Goal: Task Accomplishment & Management: Use online tool/utility

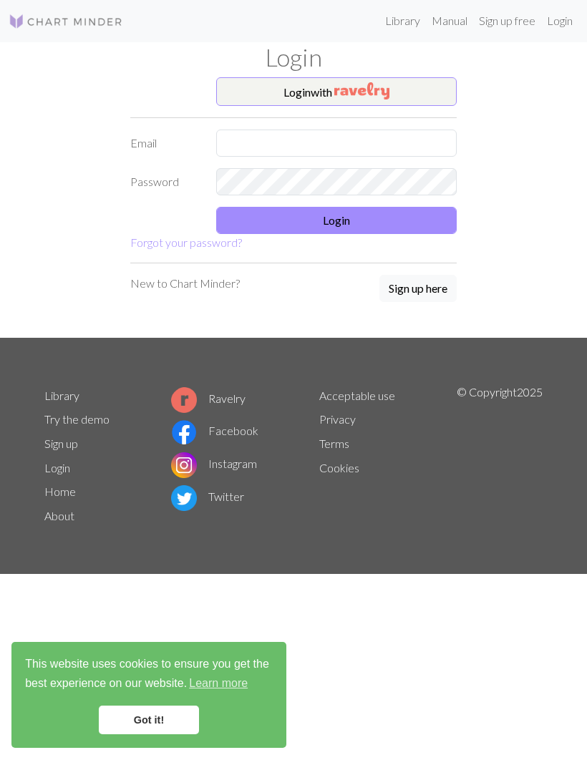
scroll to position [1, 0]
click at [342, 87] on img "button" at bounding box center [361, 91] width 55 height 17
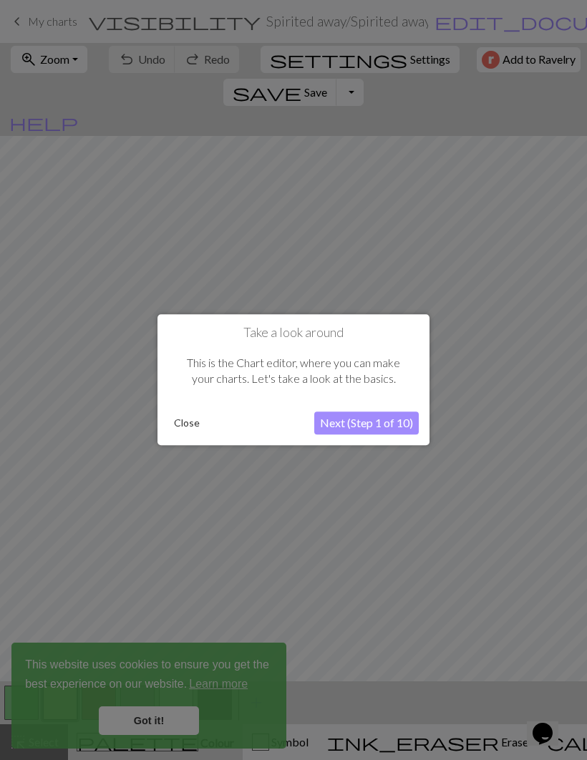
click at [189, 417] on button "Close" at bounding box center [186, 423] width 37 height 21
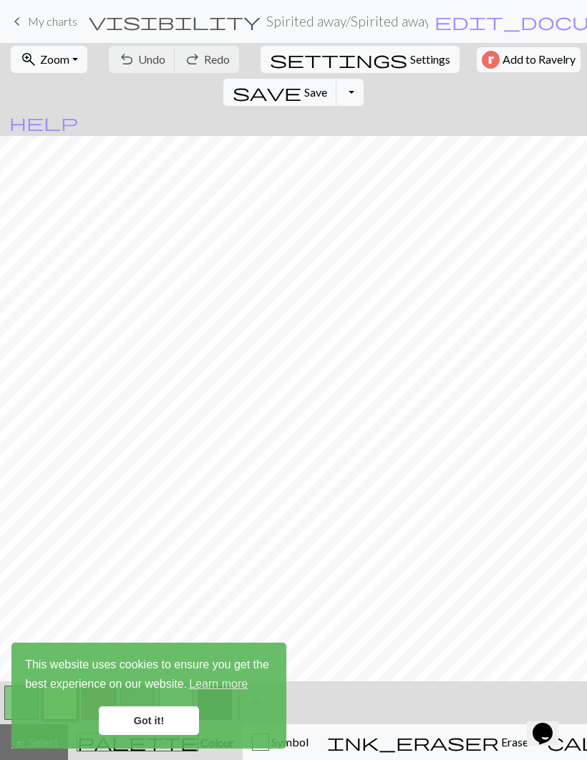
click at [42, 25] on span "My charts" at bounding box center [52, 21] width 49 height 14
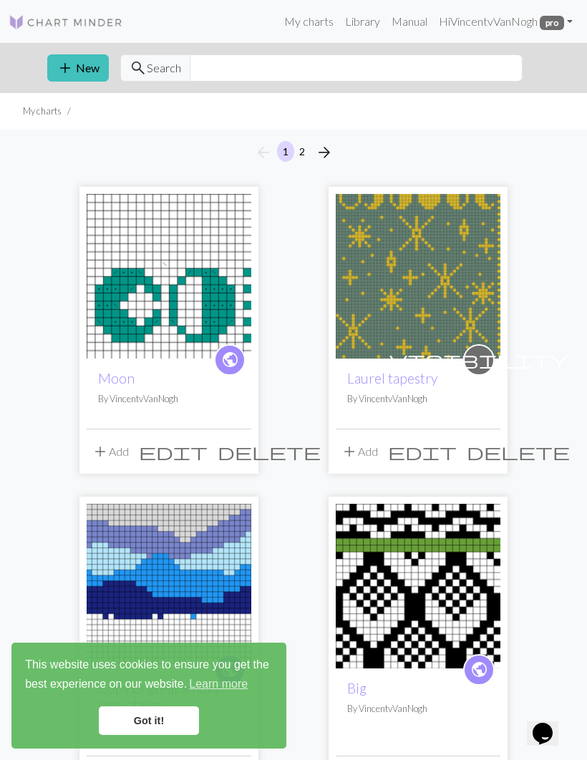
click at [82, 72] on button "add New" at bounding box center [78, 67] width 62 height 27
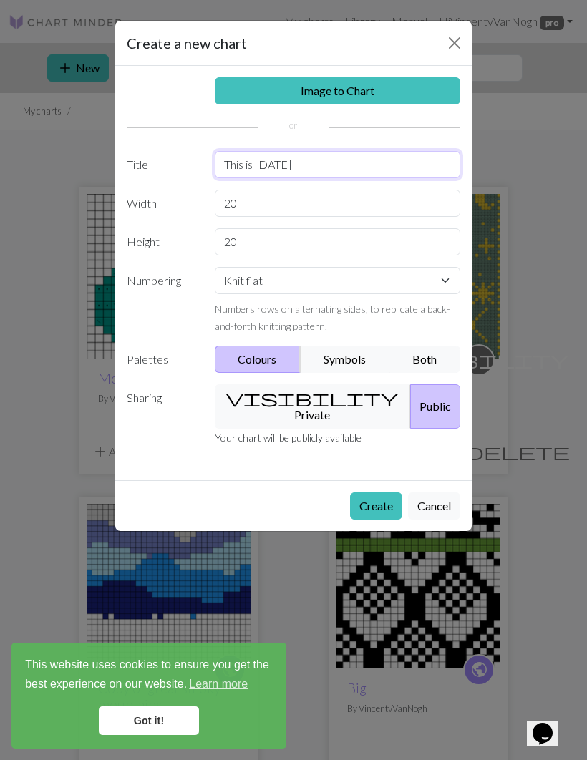
type input "This is [DATE]"
click at [415, 195] on input "20" at bounding box center [338, 203] width 246 height 27
click at [412, 202] on input "20" at bounding box center [338, 203] width 246 height 27
click at [429, 198] on input "20" at bounding box center [338, 203] width 246 height 27
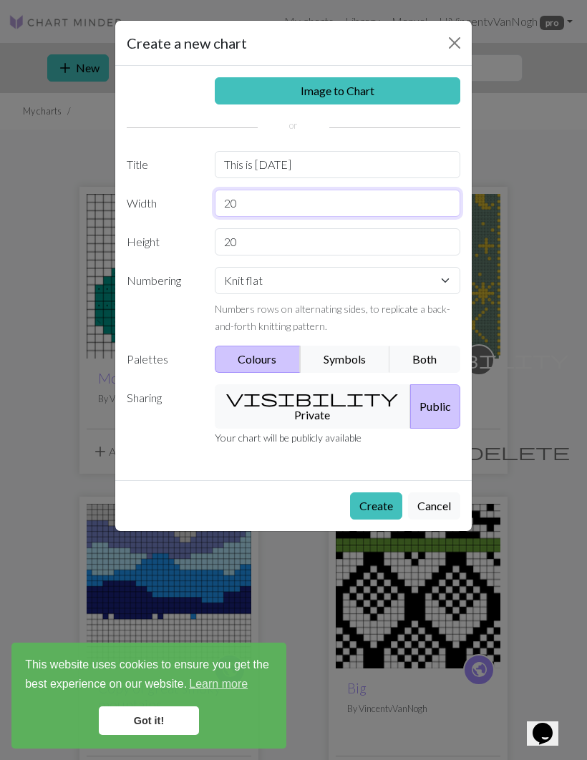
click at [425, 201] on input "20" at bounding box center [338, 203] width 246 height 27
type input "24"
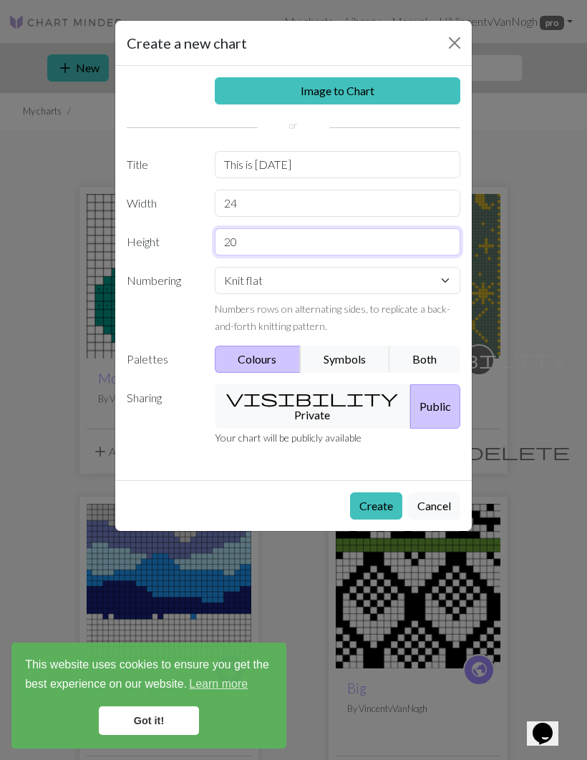
click at [275, 243] on input "20" at bounding box center [338, 241] width 246 height 27
type input "200"
click at [324, 399] on button "visibility Private" at bounding box center [313, 407] width 197 height 44
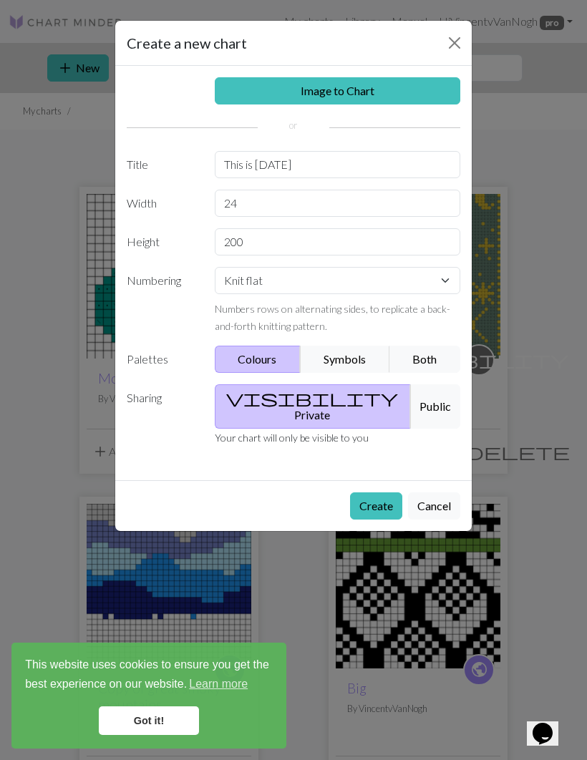
click at [373, 493] on button "Create" at bounding box center [376, 506] width 52 height 27
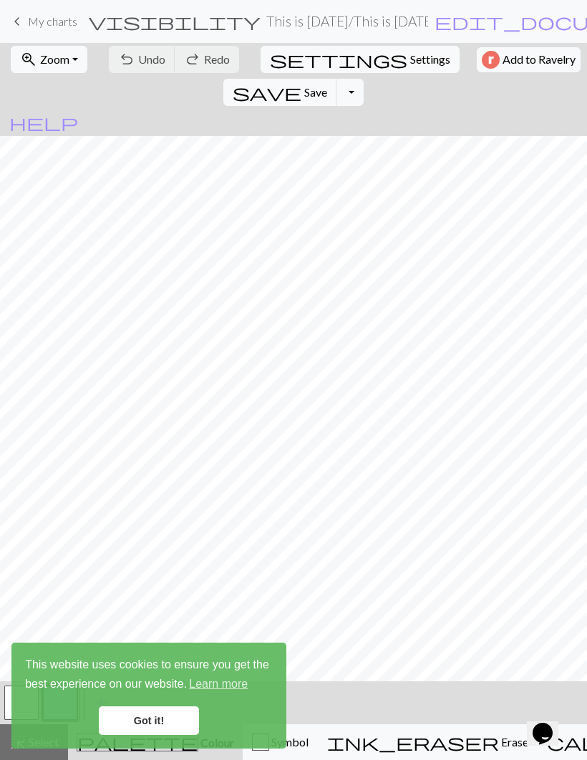
click at [158, 707] on link "Got it!" at bounding box center [149, 721] width 100 height 29
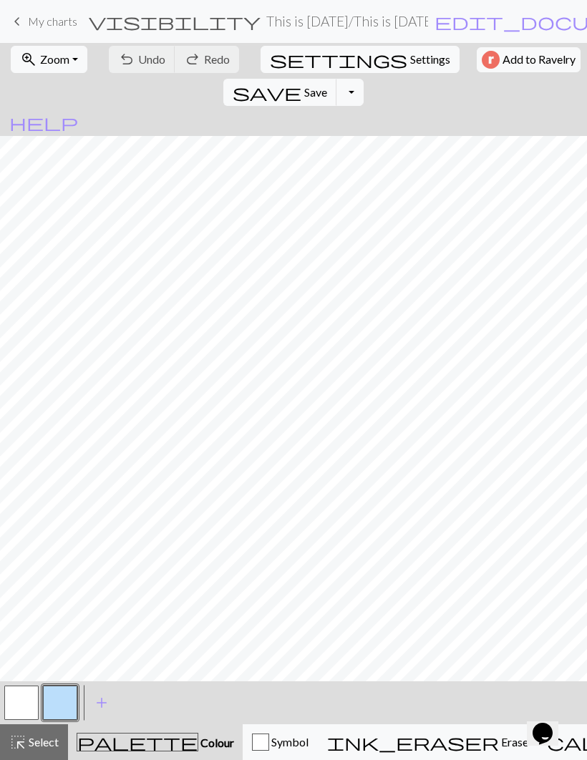
click at [101, 705] on span "add" at bounding box center [101, 703] width 17 height 20
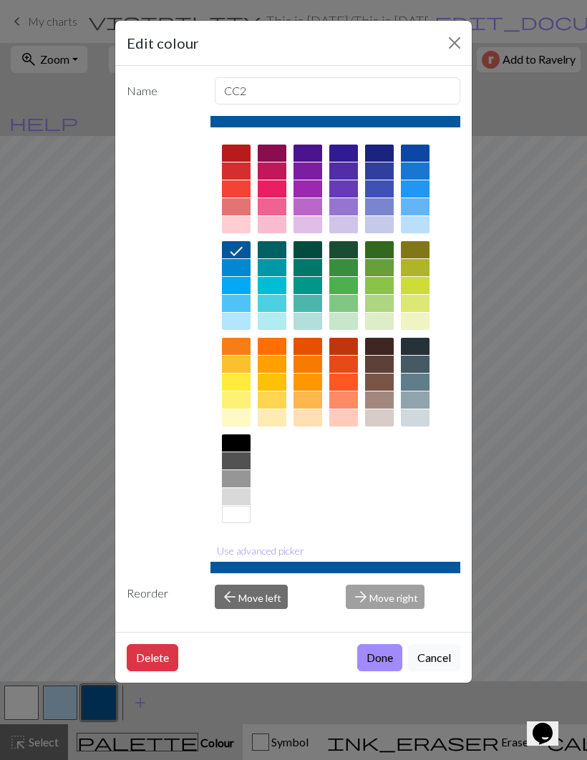
click at [309, 479] on div at bounding box center [336, 334] width 251 height 402
click at [274, 402] on div at bounding box center [272, 400] width 29 height 17
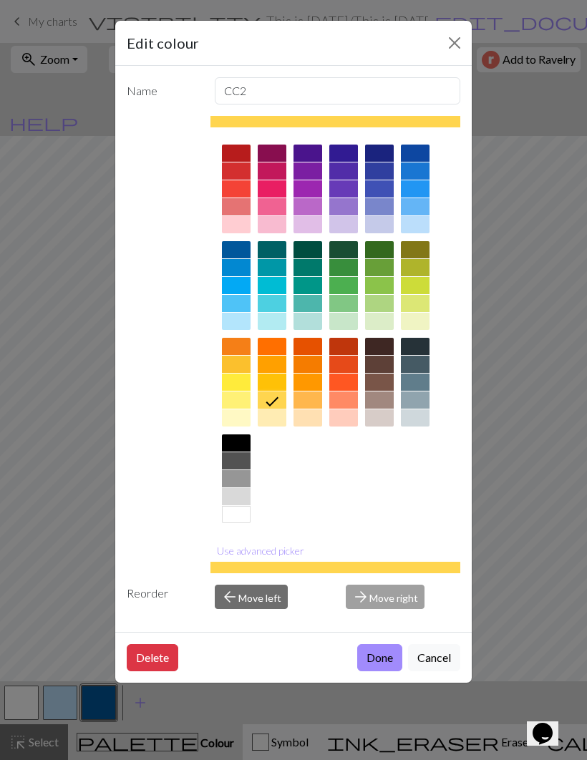
click at [385, 660] on button "Done" at bounding box center [379, 657] width 45 height 27
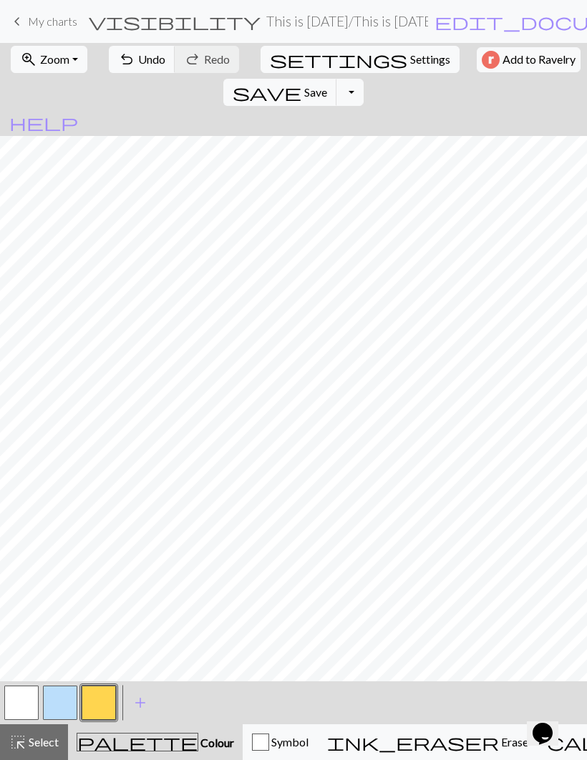
click at [59, 699] on button "button" at bounding box center [60, 703] width 34 height 34
click at [57, 705] on button "button" at bounding box center [60, 703] width 34 height 34
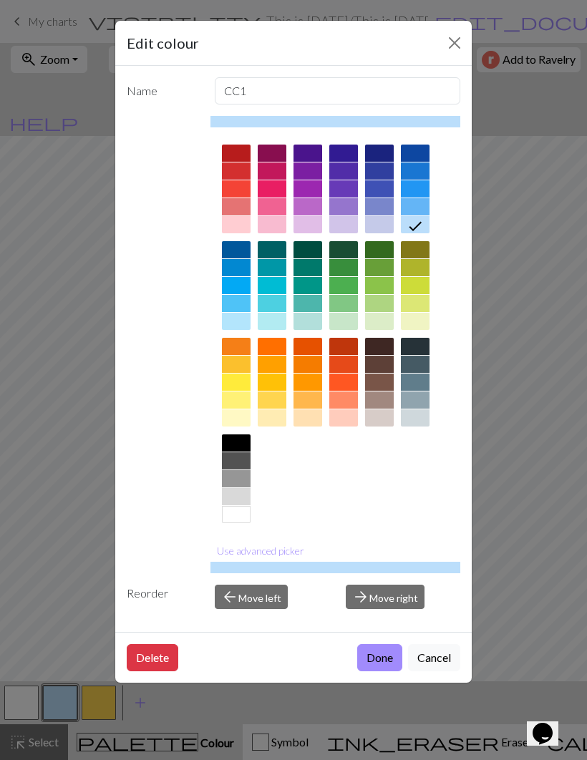
click at [276, 348] on div at bounding box center [272, 346] width 29 height 17
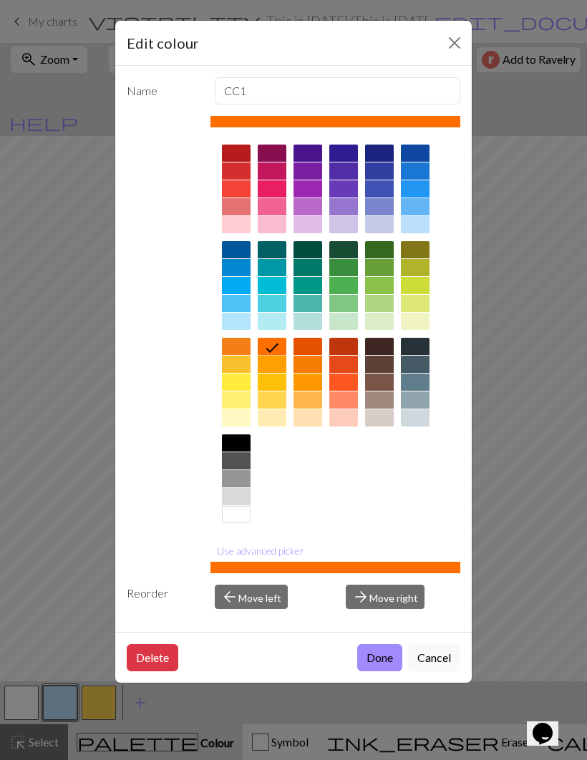
click at [377, 660] on button "Done" at bounding box center [379, 657] width 45 height 27
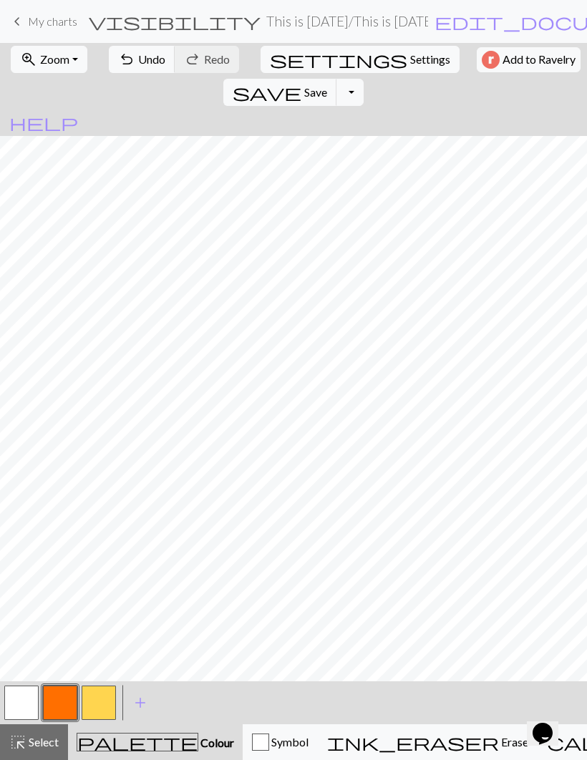
click at [143, 700] on span "add" at bounding box center [140, 703] width 17 height 20
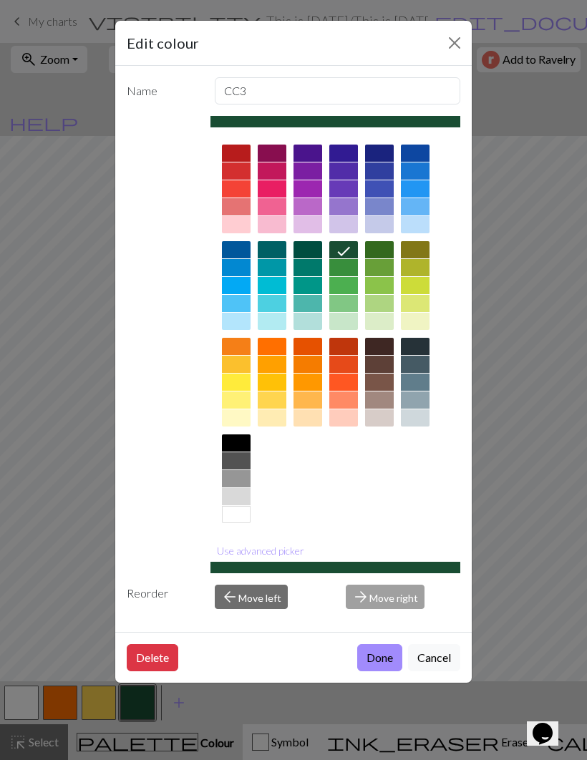
click at [238, 443] on div at bounding box center [236, 443] width 29 height 17
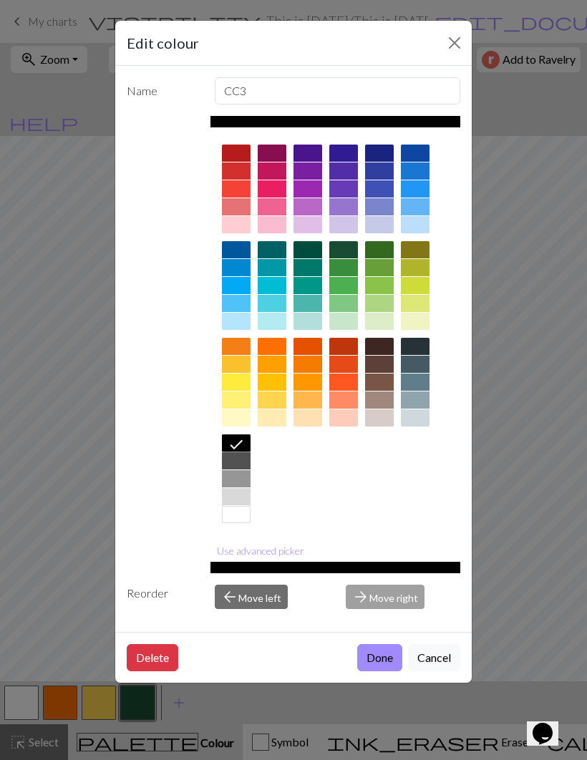
click at [380, 659] on button "Done" at bounding box center [379, 657] width 45 height 27
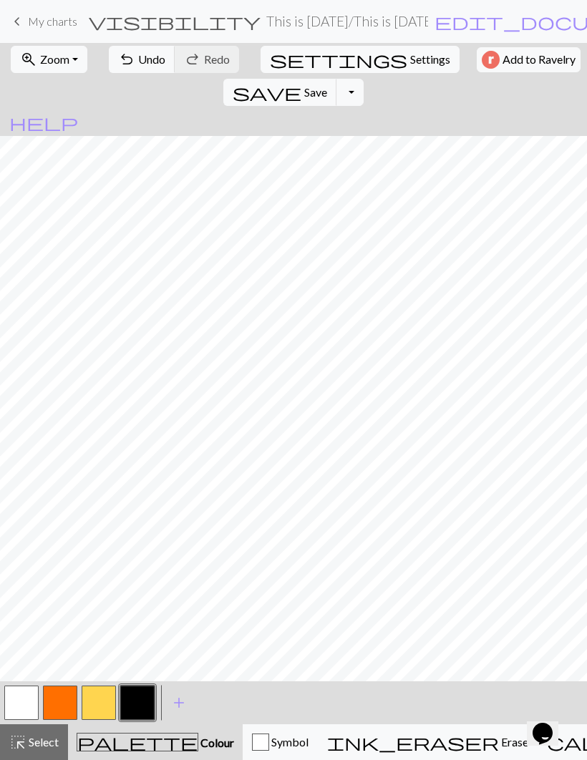
click at [29, 707] on button "button" at bounding box center [21, 703] width 34 height 34
click at [28, 700] on button "button" at bounding box center [21, 703] width 34 height 34
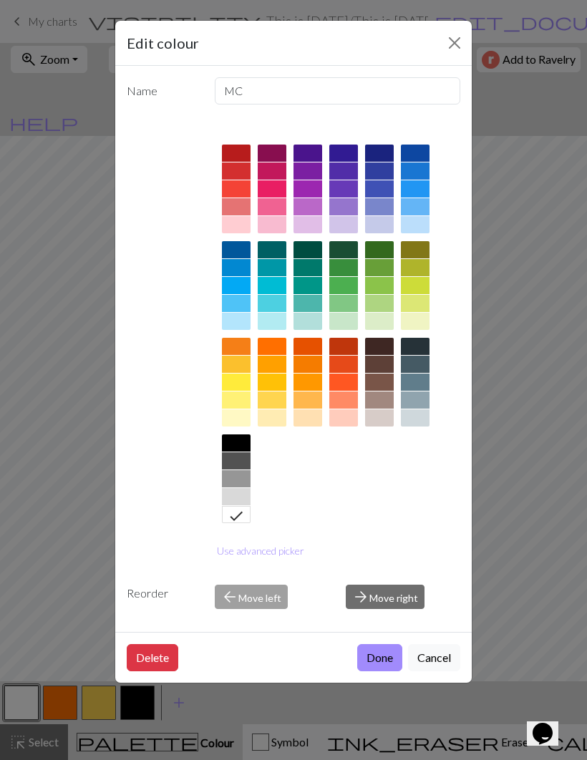
click at [236, 424] on div at bounding box center [236, 418] width 29 height 17
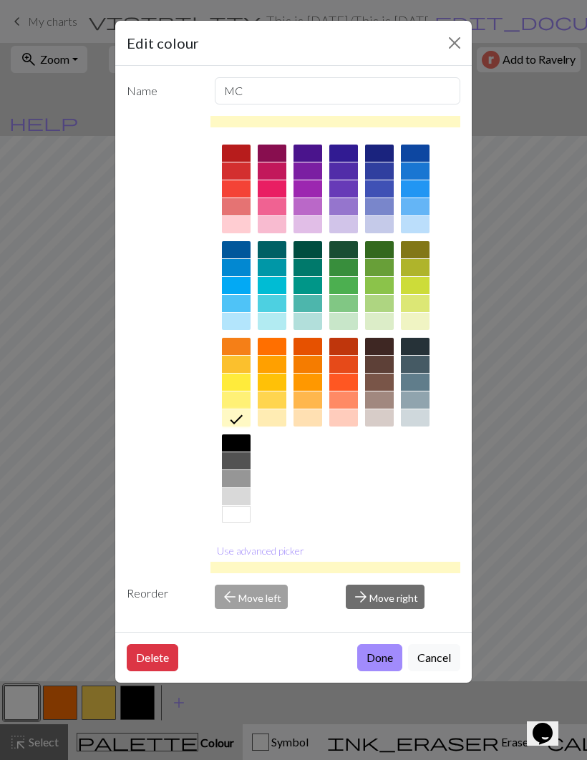
click at [376, 651] on button "Done" at bounding box center [379, 657] width 45 height 27
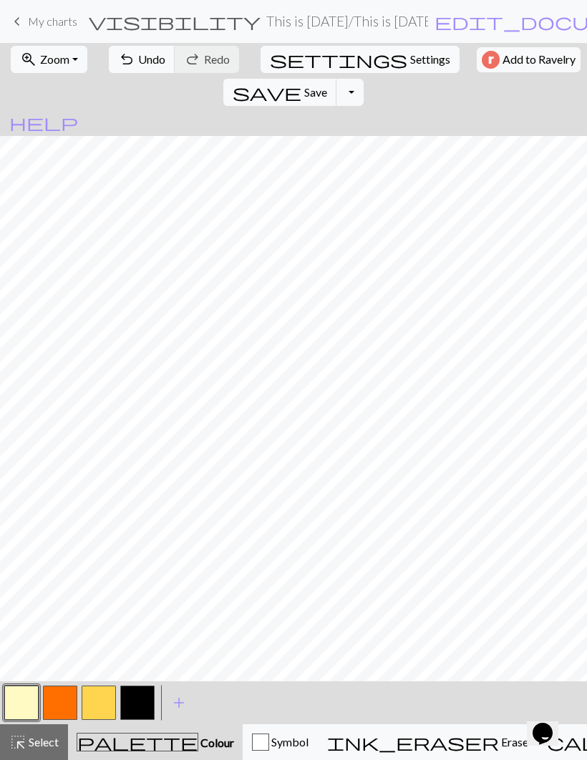
click at [26, 700] on button "button" at bounding box center [21, 703] width 34 height 34
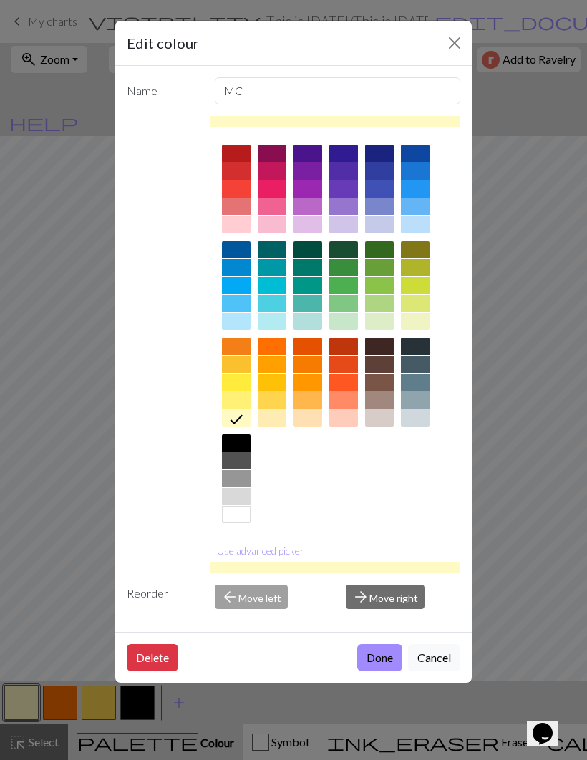
click at [253, 586] on div "arrow_back Move left" at bounding box center [272, 597] width 132 height 24
click at [261, 549] on button "Use advanced picker" at bounding box center [261, 551] width 100 height 22
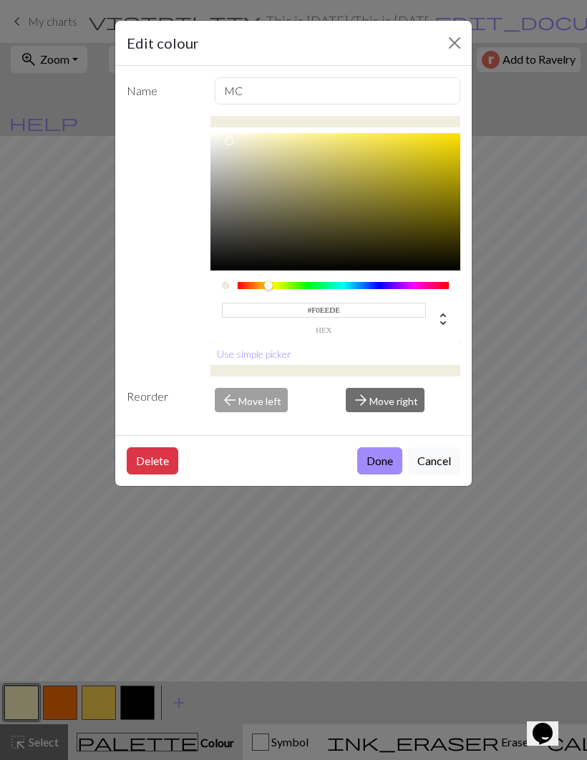
click at [251, 137] on div at bounding box center [336, 201] width 251 height 137
type input "#F7F3CF"
click at [370, 464] on button "Done" at bounding box center [379, 461] width 45 height 27
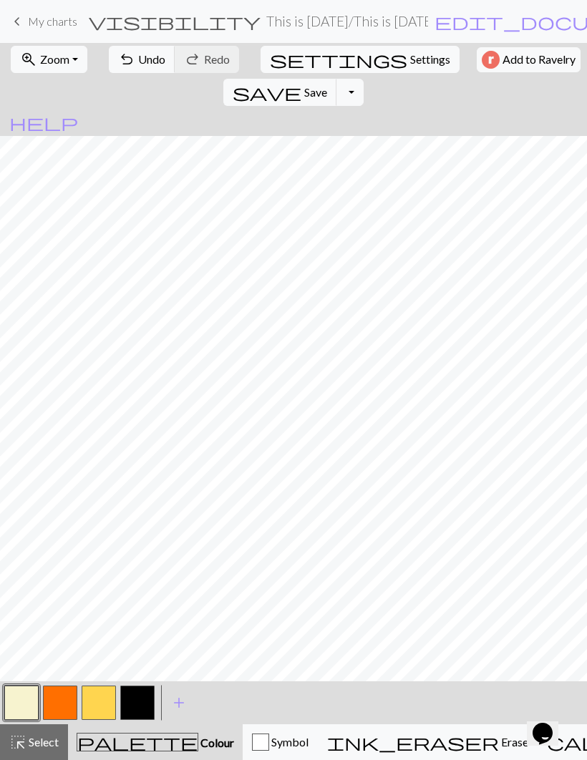
click at [16, 709] on button "button" at bounding box center [21, 703] width 34 height 34
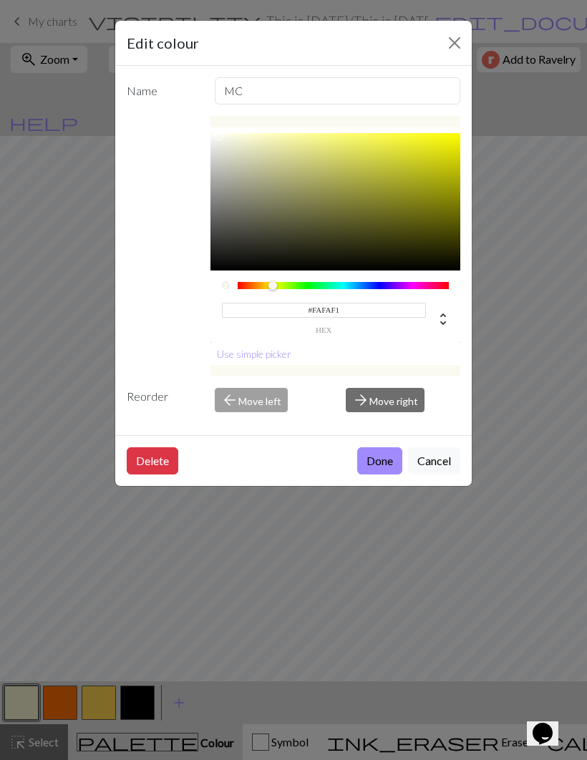
type input "#F8F8F0"
click at [386, 462] on button "Done" at bounding box center [379, 461] width 45 height 27
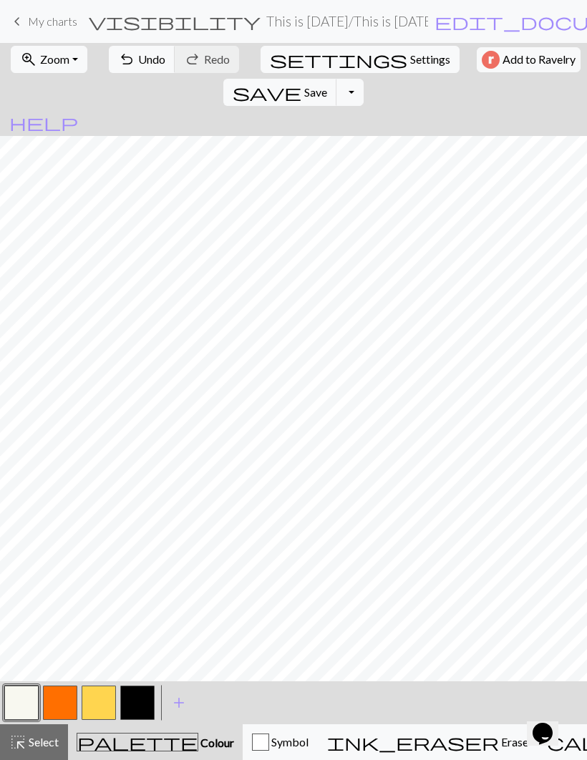
click at [173, 705] on span "add" at bounding box center [178, 703] width 17 height 20
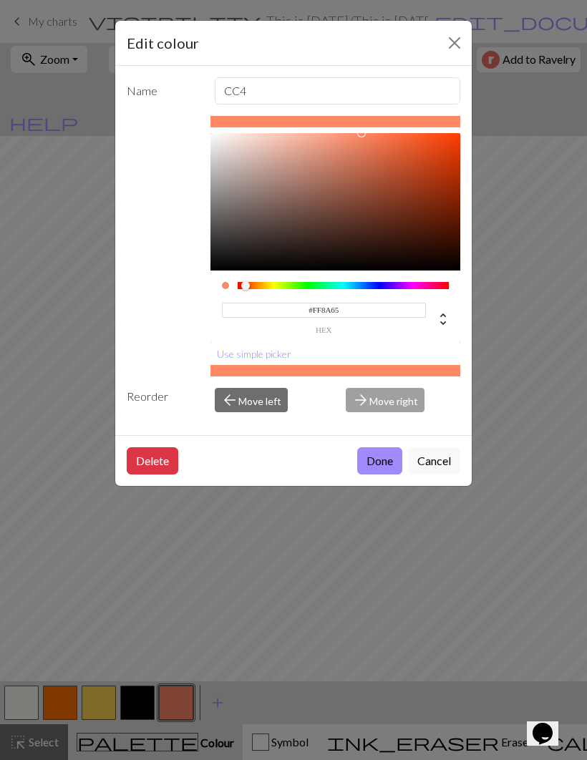
click at [256, 357] on button "Use simple picker" at bounding box center [254, 354] width 87 height 22
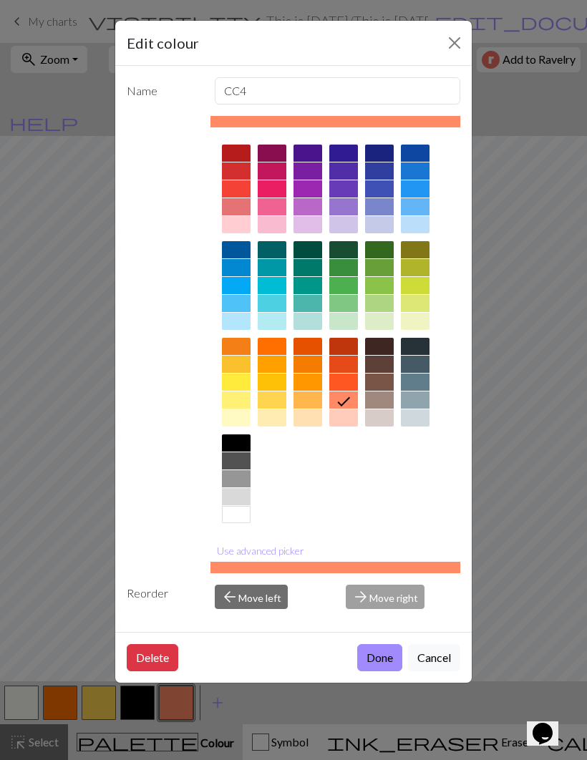
click at [420, 397] on div at bounding box center [415, 400] width 29 height 17
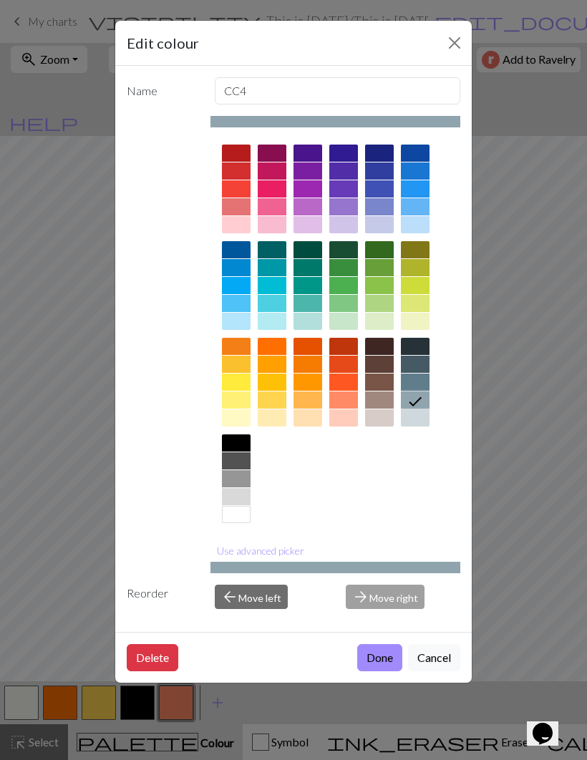
click at [385, 660] on button "Done" at bounding box center [379, 657] width 45 height 27
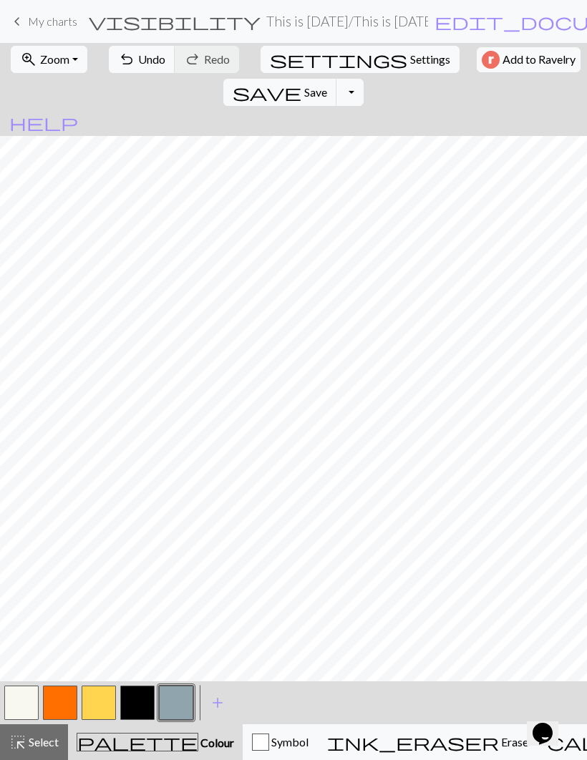
click at [216, 710] on span "add" at bounding box center [217, 703] width 17 height 20
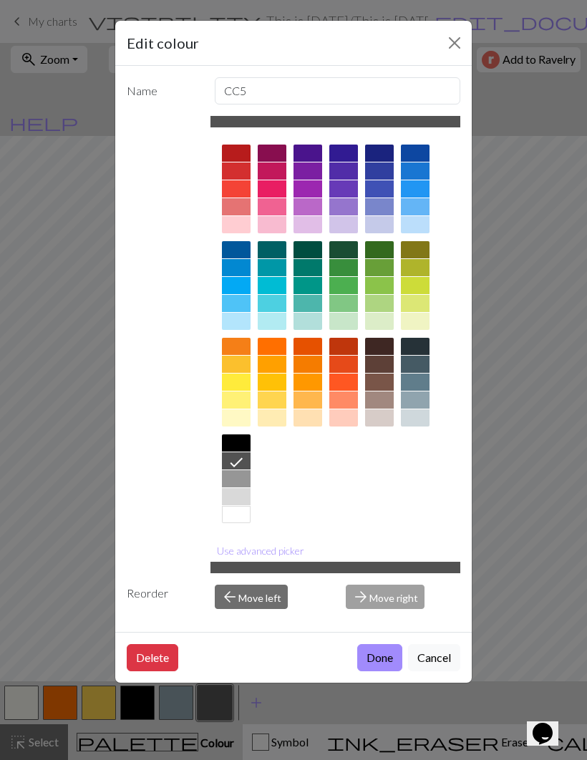
click at [419, 368] on div at bounding box center [415, 364] width 29 height 17
click at [387, 649] on button "Done" at bounding box center [379, 657] width 45 height 27
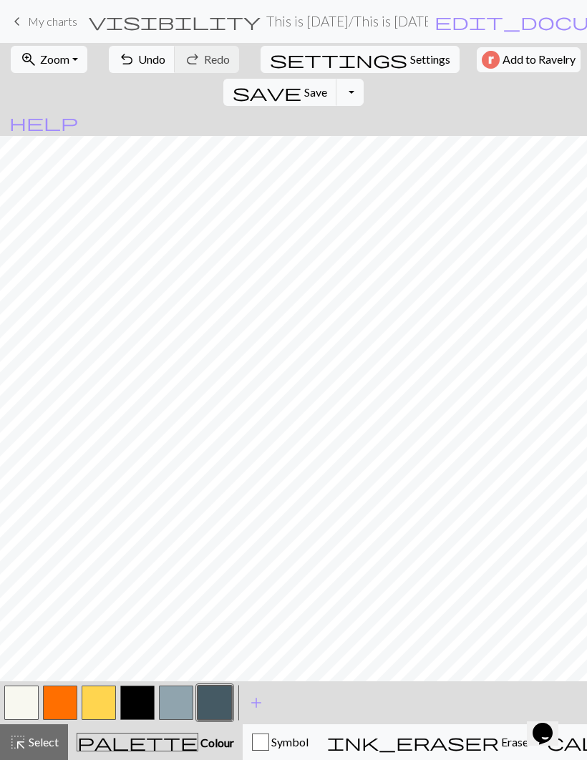
click at [47, 751] on button "highlight_alt Select Select" at bounding box center [34, 743] width 68 height 36
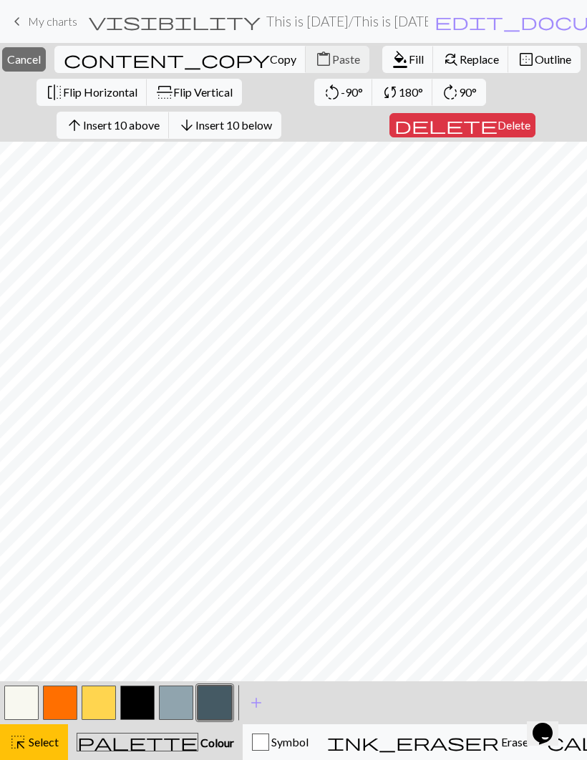
click at [62, 702] on button "button" at bounding box center [60, 703] width 34 height 34
click at [409, 62] on span "Fill" at bounding box center [416, 59] width 15 height 14
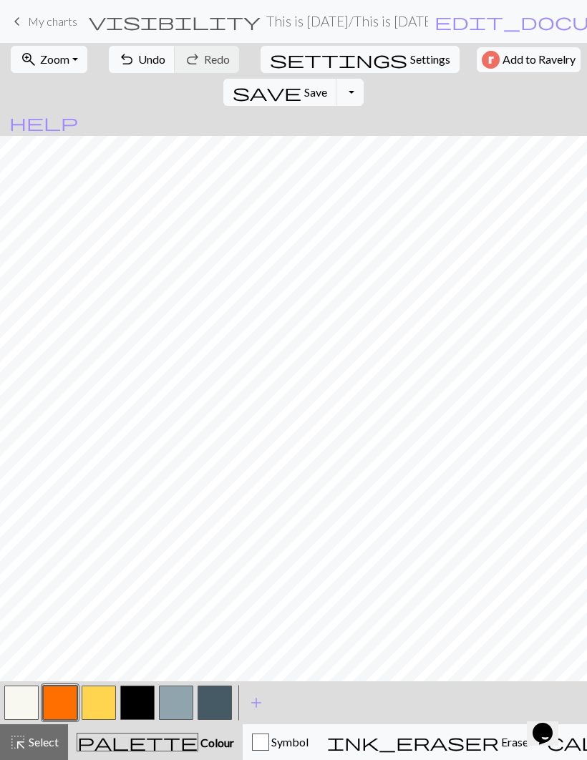
click at [140, 701] on button "button" at bounding box center [137, 703] width 34 height 34
click at [45, 741] on span "Select" at bounding box center [42, 742] width 32 height 14
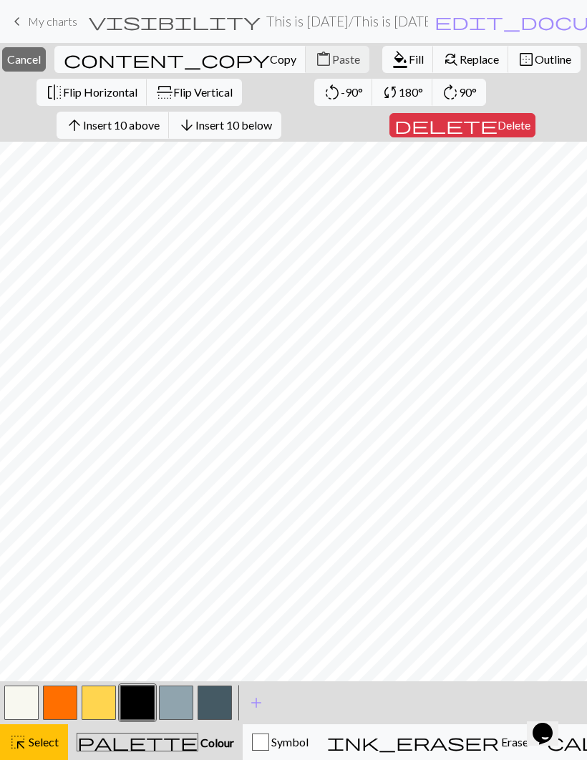
click at [382, 67] on button "format_color_fill Fill" at bounding box center [408, 59] width 52 height 27
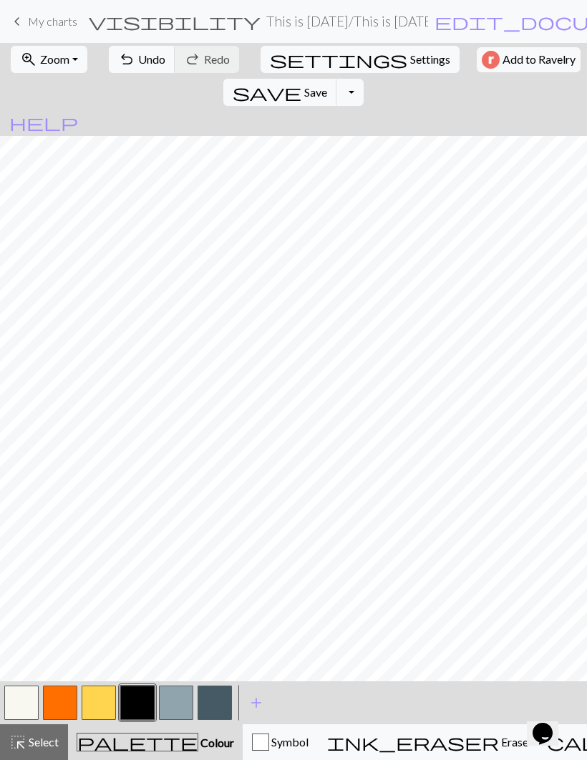
click at [60, 704] on button "button" at bounding box center [60, 703] width 34 height 34
click at [143, 689] on button "button" at bounding box center [137, 703] width 34 height 34
click at [59, 697] on button "button" at bounding box center [60, 703] width 34 height 34
click at [139, 700] on button "button" at bounding box center [137, 703] width 34 height 34
click at [64, 705] on button "button" at bounding box center [60, 703] width 34 height 34
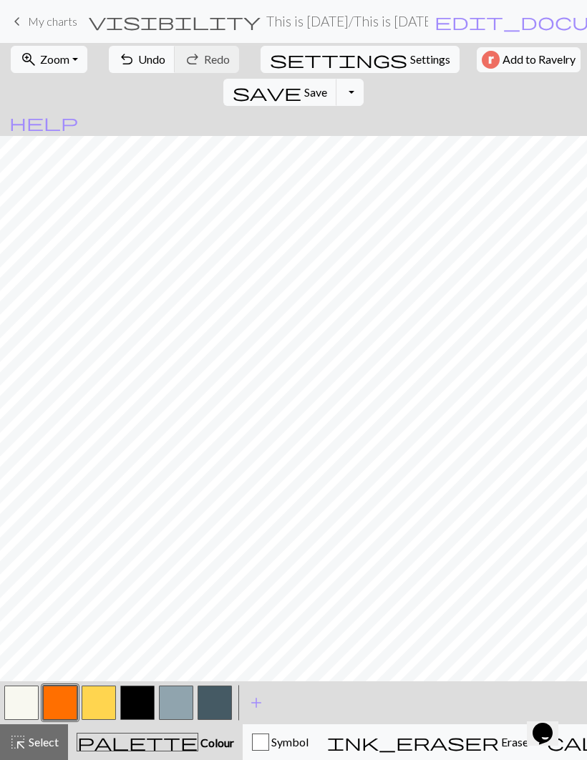
click at [138, 700] on button "button" at bounding box center [137, 703] width 34 height 34
click at [59, 703] on button "button" at bounding box center [60, 703] width 34 height 34
click at [97, 702] on button "button" at bounding box center [99, 703] width 34 height 34
click at [25, 708] on button "button" at bounding box center [21, 703] width 34 height 34
click at [102, 697] on button "button" at bounding box center [99, 703] width 34 height 34
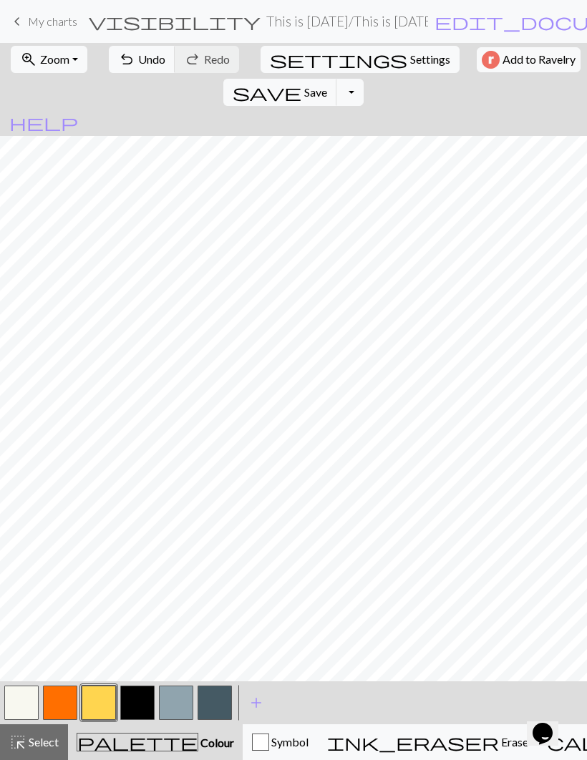
click at [58, 697] on button "button" at bounding box center [60, 703] width 34 height 34
click at [100, 700] on button "button" at bounding box center [99, 703] width 34 height 34
click at [24, 707] on button "button" at bounding box center [21, 703] width 34 height 34
click at [132, 702] on button "button" at bounding box center [137, 703] width 34 height 34
click at [133, 69] on button "undo Undo Undo" at bounding box center [142, 59] width 67 height 27
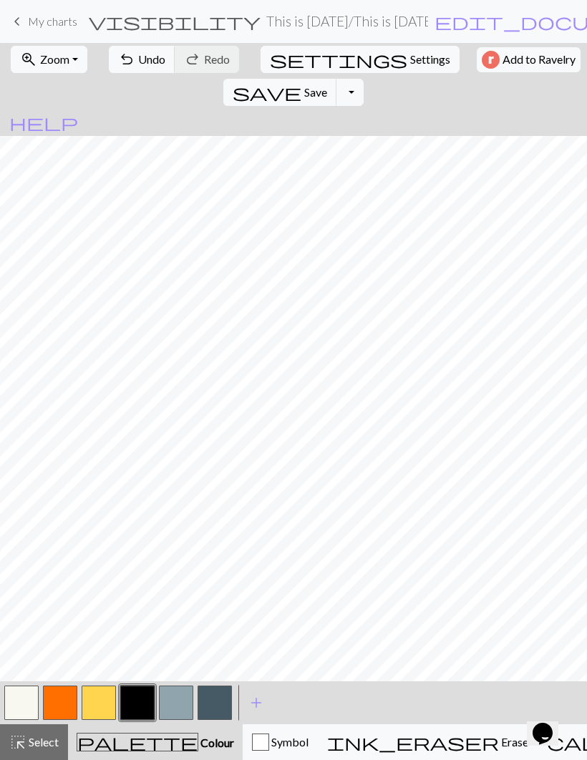
click at [67, 701] on button "button" at bounding box center [60, 703] width 34 height 34
click at [96, 701] on button "button" at bounding box center [99, 703] width 34 height 34
click at [69, 705] on button "button" at bounding box center [60, 703] width 34 height 34
click at [132, 706] on button "button" at bounding box center [137, 703] width 34 height 34
click at [105, 702] on button "button" at bounding box center [99, 703] width 34 height 34
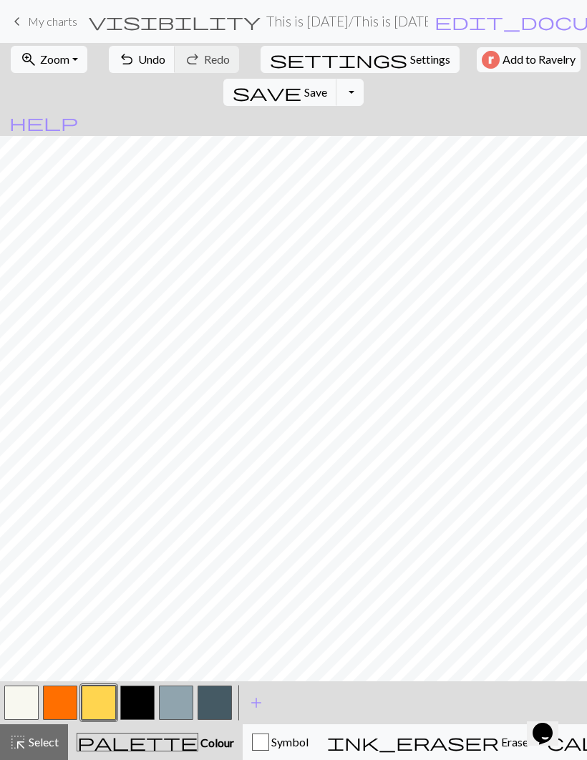
click at [17, 704] on button "button" at bounding box center [21, 703] width 34 height 34
click at [147, 703] on button "button" at bounding box center [137, 703] width 34 height 34
click at [105, 694] on button "button" at bounding box center [99, 703] width 34 height 34
click at [65, 712] on button "button" at bounding box center [60, 703] width 34 height 34
click at [99, 697] on button "button" at bounding box center [99, 703] width 34 height 34
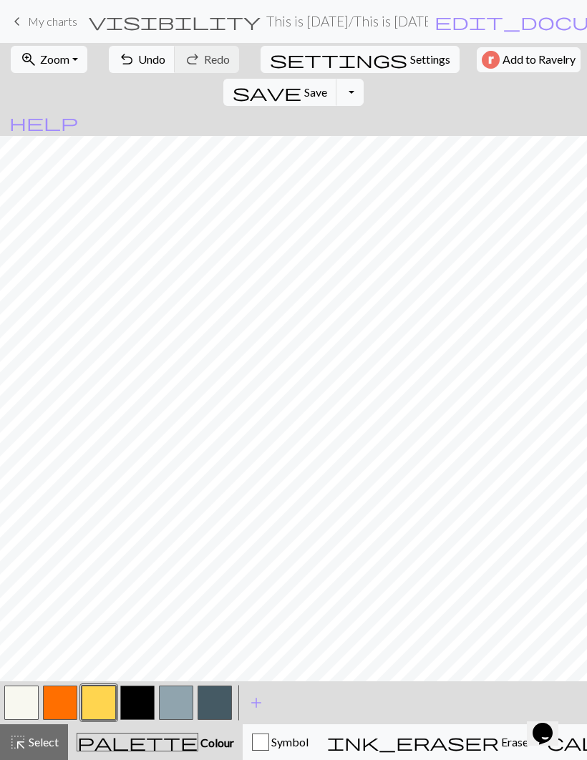
click at [20, 699] on button "button" at bounding box center [21, 703] width 34 height 34
click at [26, 702] on button "button" at bounding box center [21, 703] width 34 height 34
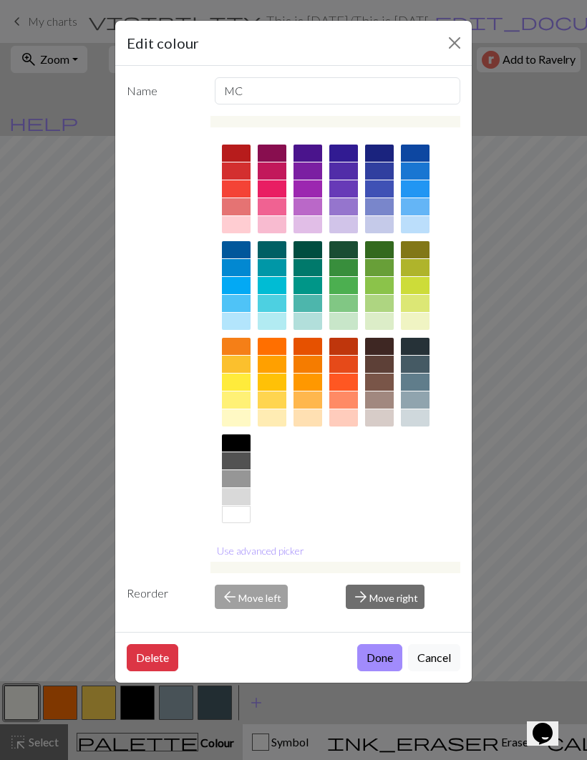
click at [434, 655] on button "Cancel" at bounding box center [434, 657] width 52 height 27
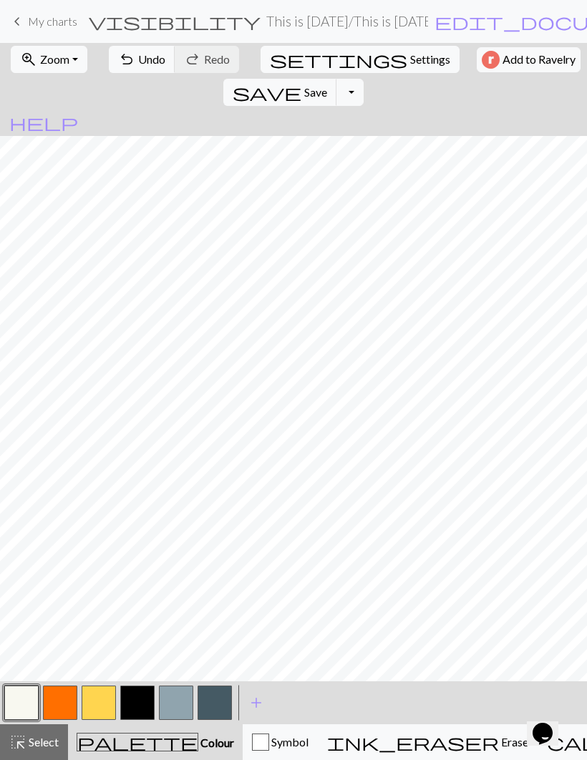
click at [144, 701] on button "button" at bounding box center [137, 703] width 34 height 34
click at [24, 705] on button "button" at bounding box center [21, 703] width 34 height 34
click at [57, 699] on button "button" at bounding box center [60, 703] width 34 height 34
click at [26, 699] on button "button" at bounding box center [21, 703] width 34 height 34
click at [62, 699] on button "button" at bounding box center [60, 703] width 34 height 34
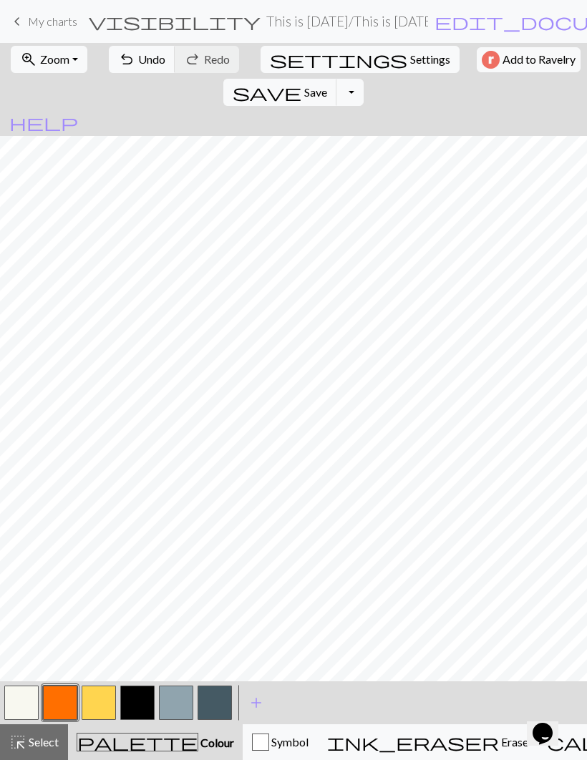
click at [139, 704] on button "button" at bounding box center [137, 703] width 34 height 34
click at [57, 696] on button "button" at bounding box center [60, 703] width 34 height 34
click at [125, 72] on button "undo Undo Undo" at bounding box center [142, 59] width 67 height 27
click at [124, 72] on button "undo Undo Undo" at bounding box center [142, 59] width 67 height 27
click at [127, 66] on button "undo Undo Undo" at bounding box center [142, 59] width 67 height 27
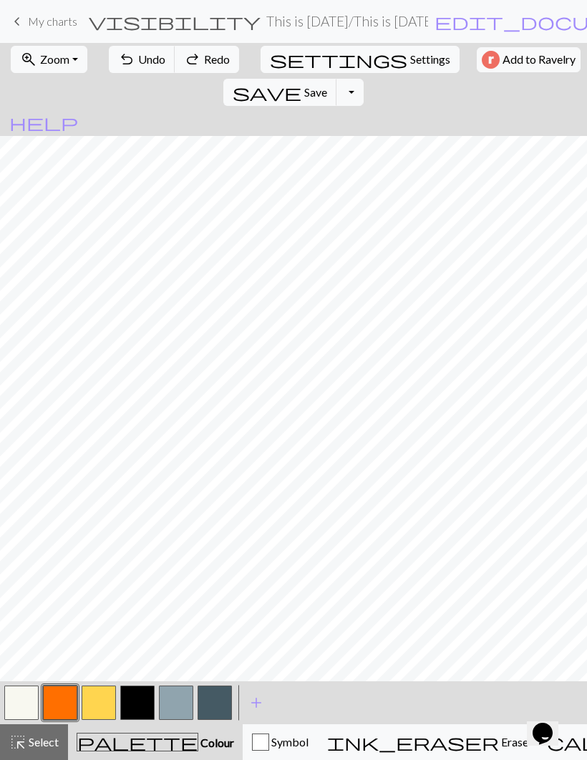
click at [127, 66] on span "undo" at bounding box center [126, 59] width 17 height 20
click at [125, 67] on span "undo" at bounding box center [126, 59] width 17 height 20
click at [124, 69] on span "undo" at bounding box center [126, 59] width 17 height 20
click at [123, 69] on span "undo" at bounding box center [126, 59] width 17 height 20
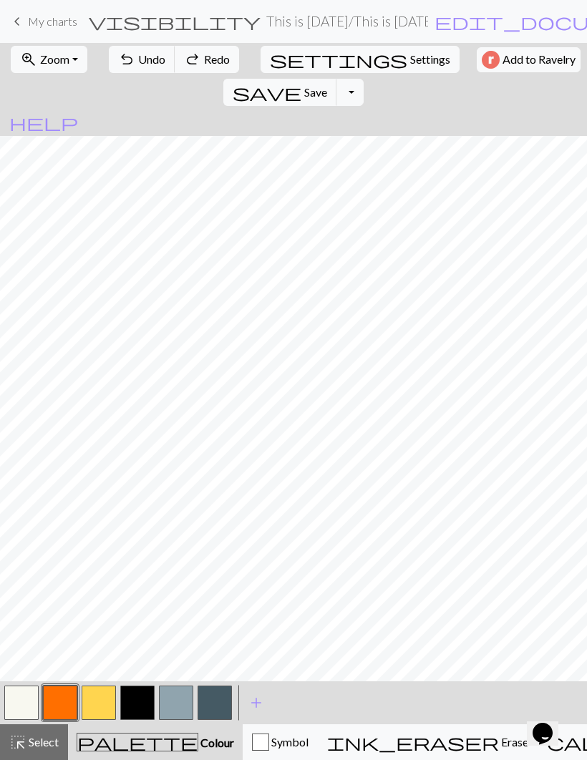
click at [124, 69] on span "undo" at bounding box center [126, 59] width 17 height 20
click at [125, 72] on button "undo Undo Undo" at bounding box center [142, 59] width 67 height 27
click at [125, 71] on button "undo Undo Undo" at bounding box center [142, 59] width 67 height 27
click at [125, 72] on button "undo Undo Undo" at bounding box center [142, 59] width 67 height 27
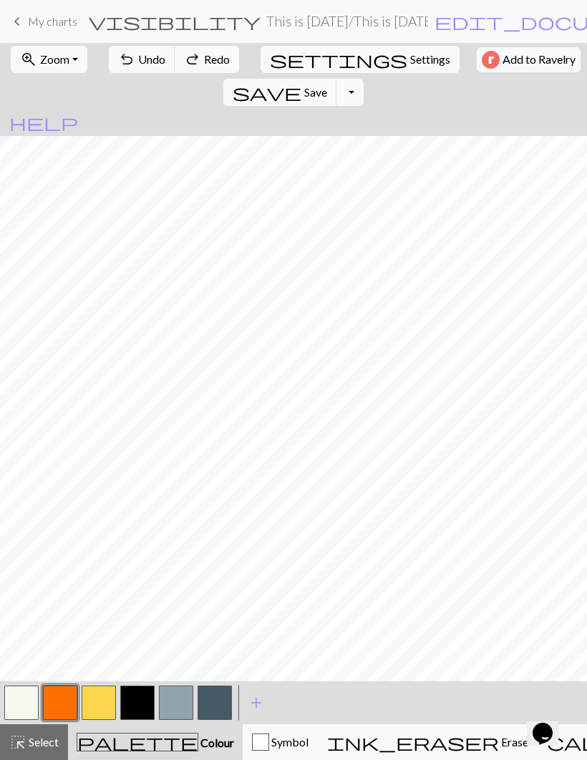
click at [124, 71] on button "undo Undo Undo" at bounding box center [142, 59] width 67 height 27
click at [122, 69] on span "undo" at bounding box center [126, 59] width 17 height 20
click at [122, 68] on span "undo" at bounding box center [126, 59] width 17 height 20
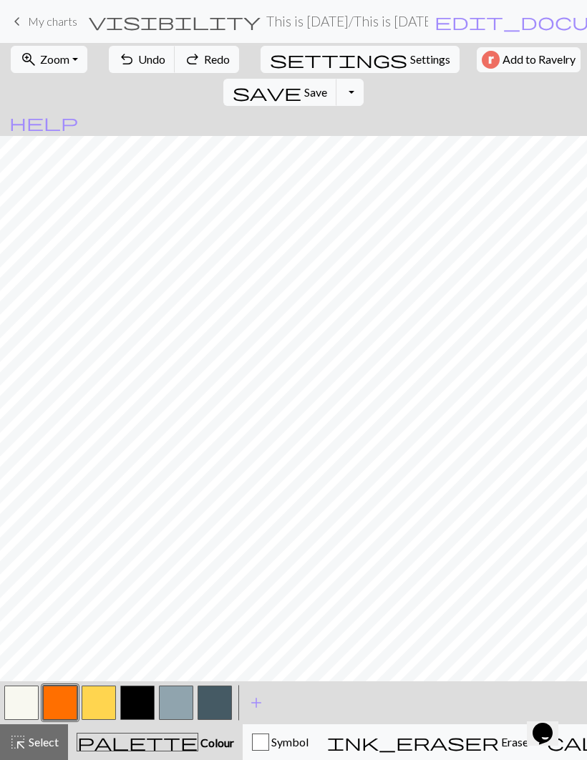
click at [123, 69] on span "undo" at bounding box center [126, 59] width 17 height 20
click at [122, 69] on span "undo" at bounding box center [126, 59] width 17 height 20
click at [125, 71] on button "undo Undo Undo" at bounding box center [142, 59] width 67 height 27
click at [125, 70] on button "undo Undo Undo" at bounding box center [142, 59] width 67 height 27
click at [122, 71] on button "undo Undo Undo" at bounding box center [142, 59] width 67 height 27
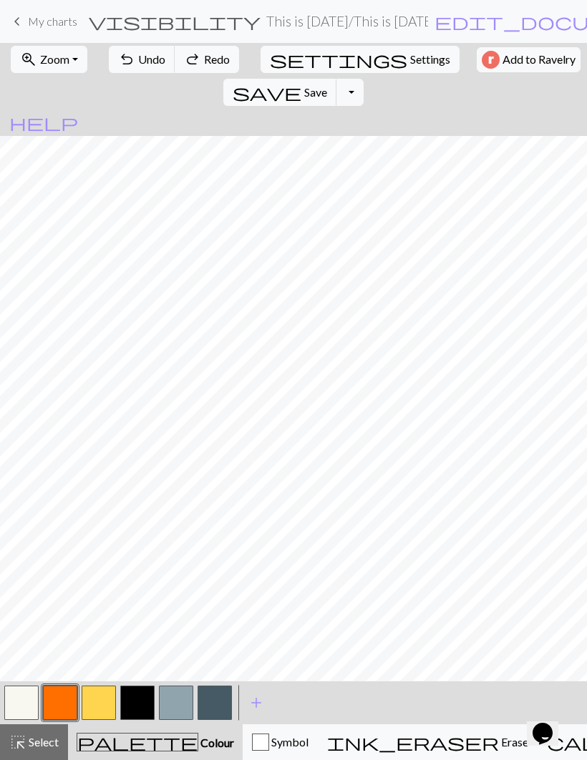
click at [124, 72] on button "undo Undo Undo" at bounding box center [142, 59] width 67 height 27
click at [125, 72] on button "undo Undo Undo" at bounding box center [142, 59] width 67 height 27
click at [124, 71] on button "undo Undo Undo" at bounding box center [142, 59] width 67 height 27
click at [121, 71] on button "undo Undo Undo" at bounding box center [142, 59] width 67 height 27
click at [120, 71] on button "undo Undo Undo" at bounding box center [142, 59] width 67 height 27
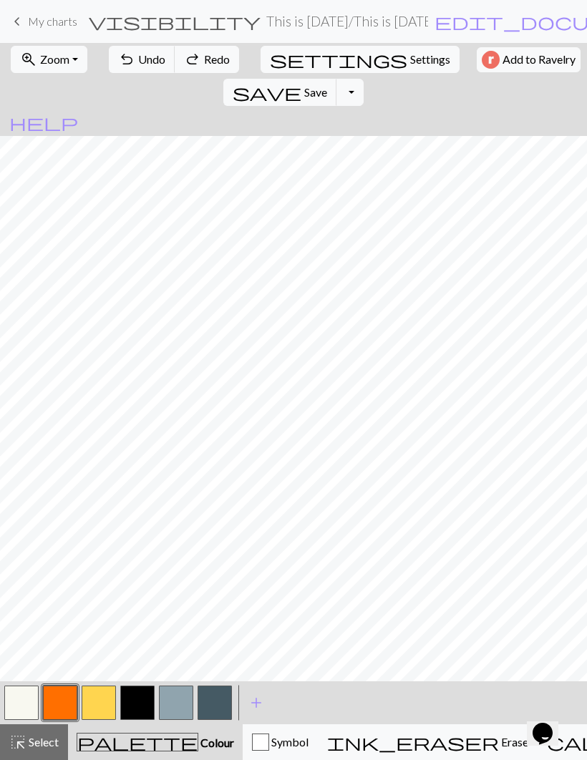
click at [120, 71] on button "undo Undo Undo" at bounding box center [142, 59] width 67 height 27
click at [122, 72] on button "undo Undo Undo" at bounding box center [142, 59] width 67 height 27
click at [121, 72] on button "undo Undo Undo" at bounding box center [142, 59] width 67 height 27
click at [118, 67] on span "undo" at bounding box center [126, 59] width 17 height 20
click at [118, 62] on span "undo" at bounding box center [126, 59] width 17 height 20
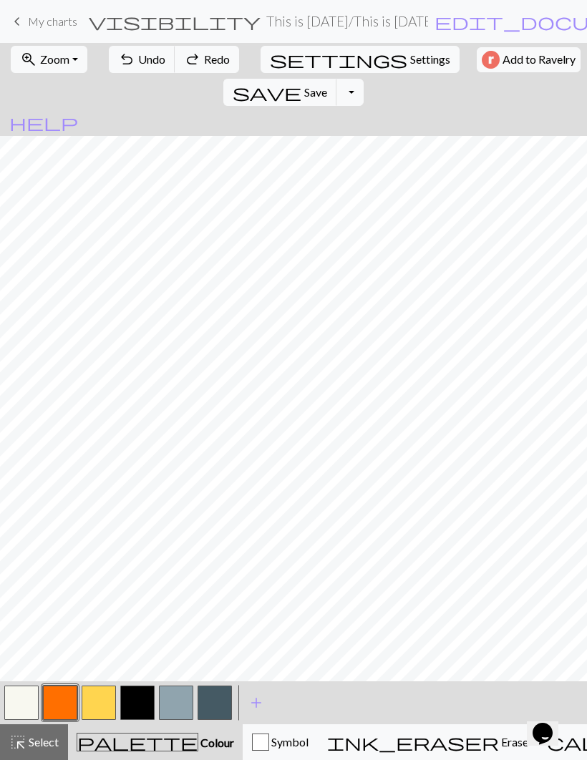
click at [118, 61] on span "undo" at bounding box center [126, 59] width 17 height 20
click at [118, 67] on span "undo" at bounding box center [126, 59] width 17 height 20
click at [118, 66] on span "undo" at bounding box center [126, 59] width 17 height 20
click at [120, 65] on span "undo" at bounding box center [126, 59] width 17 height 20
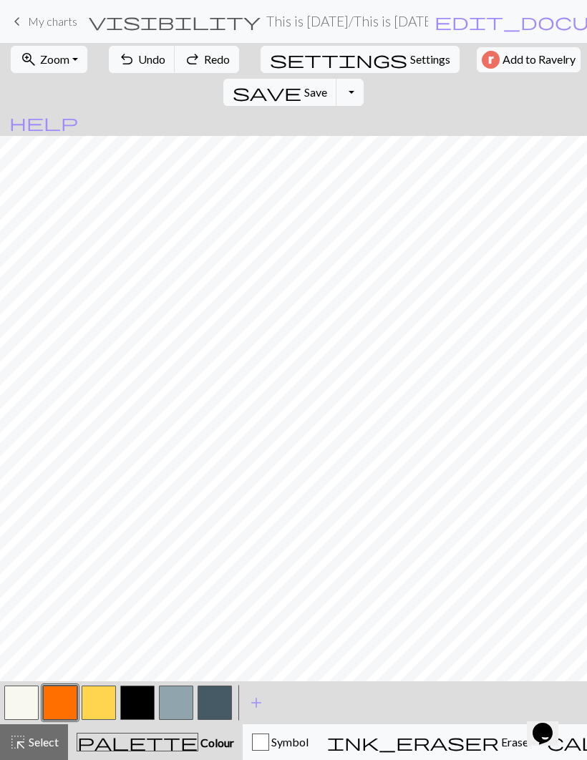
click at [120, 64] on span "undo" at bounding box center [126, 59] width 17 height 20
click at [120, 63] on span "undo" at bounding box center [126, 59] width 17 height 20
click at [118, 59] on span "undo" at bounding box center [126, 59] width 17 height 20
click at [118, 57] on span "undo" at bounding box center [126, 59] width 17 height 20
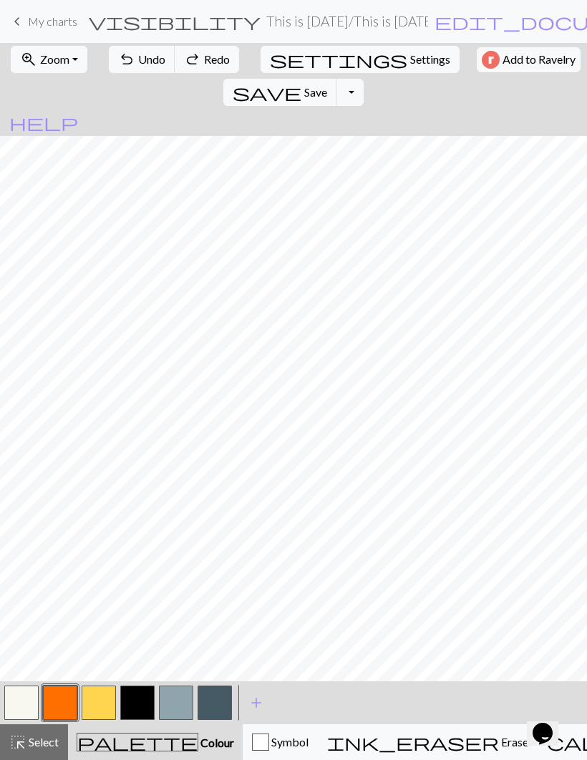
click at [118, 56] on span "undo" at bounding box center [126, 59] width 17 height 20
click at [118, 57] on span "undo" at bounding box center [126, 59] width 17 height 20
click at [118, 56] on span "undo" at bounding box center [126, 59] width 17 height 20
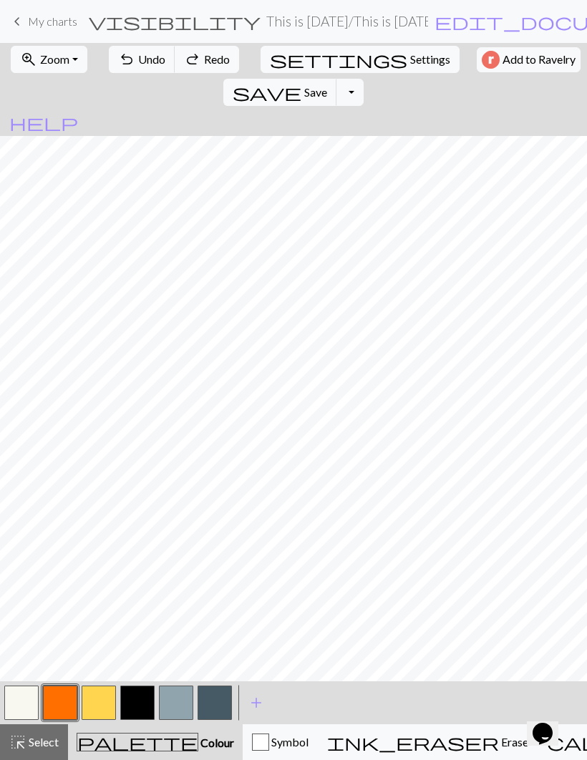
click at [118, 57] on span "undo" at bounding box center [126, 59] width 17 height 20
click at [111, 57] on div "undo Undo Undo redo Redo Redo" at bounding box center [174, 59] width 139 height 33
click at [110, 57] on div "undo Undo Undo redo Redo Redo" at bounding box center [174, 59] width 139 height 33
click at [109, 57] on div "undo Undo Undo redo Redo Redo" at bounding box center [174, 59] width 139 height 33
click at [110, 54] on div "undo Undo Undo redo Redo Redo" at bounding box center [174, 59] width 139 height 33
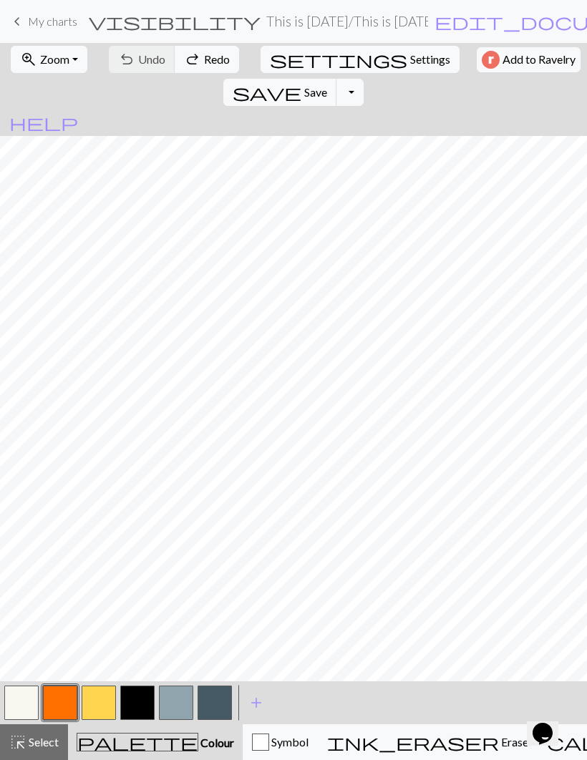
click at [110, 60] on div "undo Undo Undo redo Redo Redo" at bounding box center [174, 59] width 139 height 33
click at [143, 703] on button "button" at bounding box center [137, 703] width 34 height 34
click at [64, 706] on button "button" at bounding box center [60, 703] width 34 height 34
click at [131, 702] on button "button" at bounding box center [137, 703] width 34 height 34
click at [63, 706] on button "button" at bounding box center [60, 703] width 34 height 34
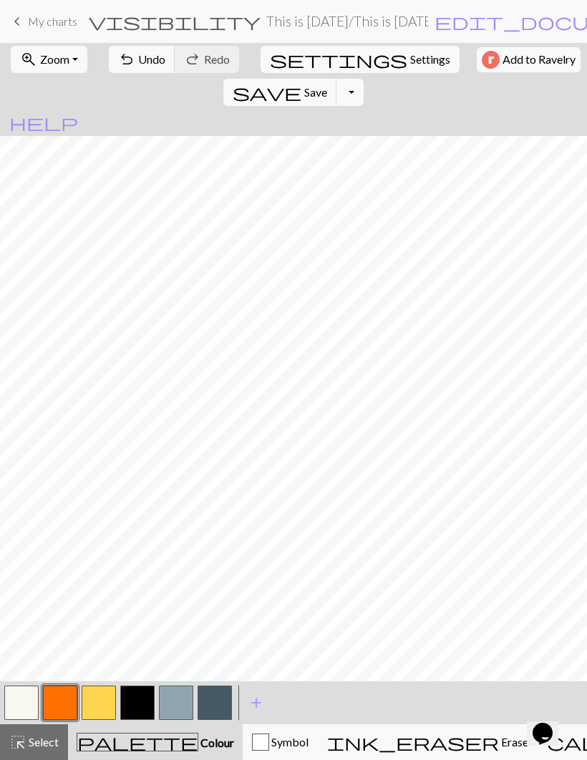
click at [100, 691] on button "button" at bounding box center [99, 703] width 34 height 34
click at [24, 701] on button "button" at bounding box center [21, 703] width 34 height 34
click at [138, 699] on button "button" at bounding box center [137, 703] width 34 height 34
click at [177, 706] on button "button" at bounding box center [176, 703] width 34 height 34
click at [213, 710] on button "button" at bounding box center [215, 703] width 34 height 34
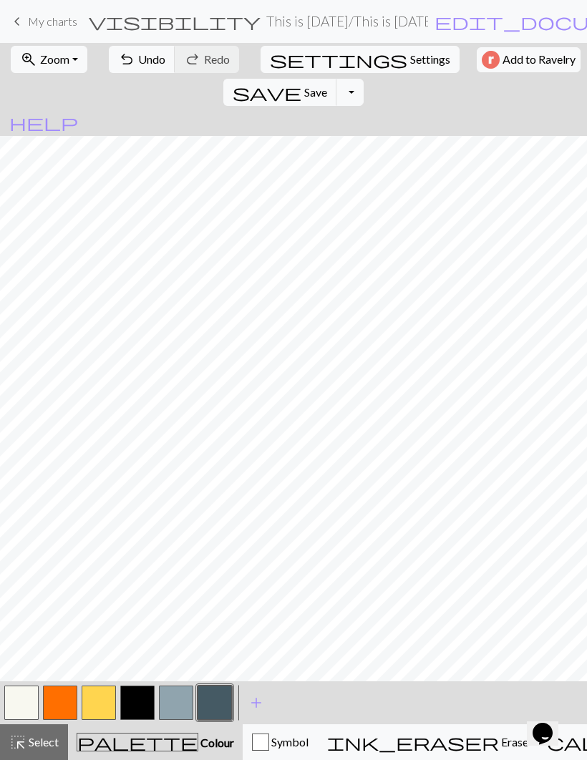
click at [145, 695] on button "button" at bounding box center [137, 703] width 34 height 34
click at [99, 709] on button "button" at bounding box center [99, 703] width 34 height 34
click at [248, 710] on span "add" at bounding box center [256, 703] width 17 height 20
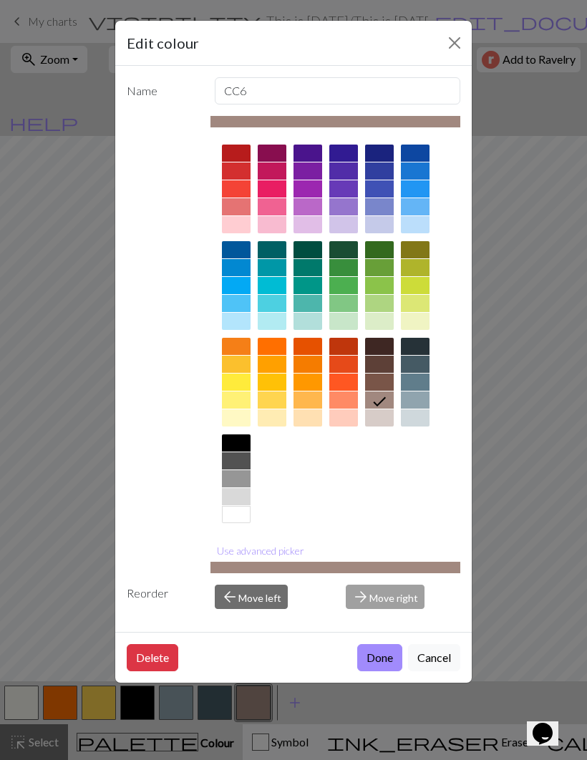
click at [416, 289] on div at bounding box center [415, 285] width 29 height 17
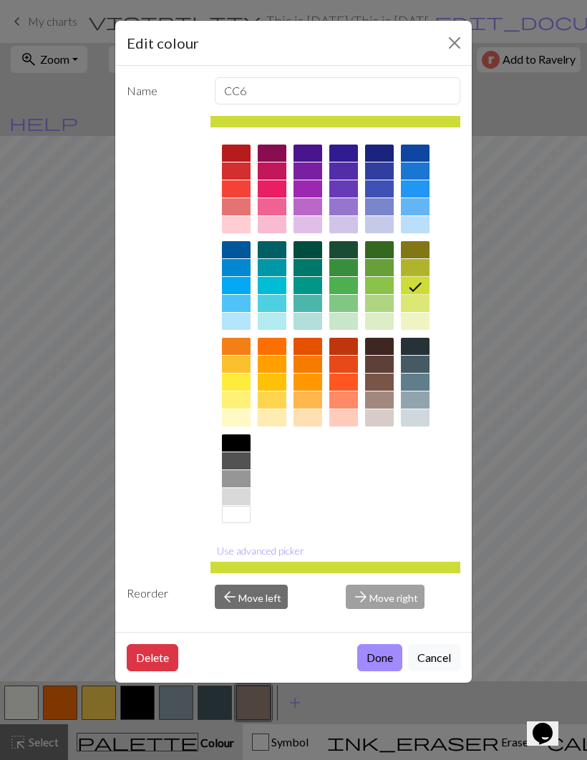
click at [380, 667] on button "Done" at bounding box center [379, 657] width 45 height 27
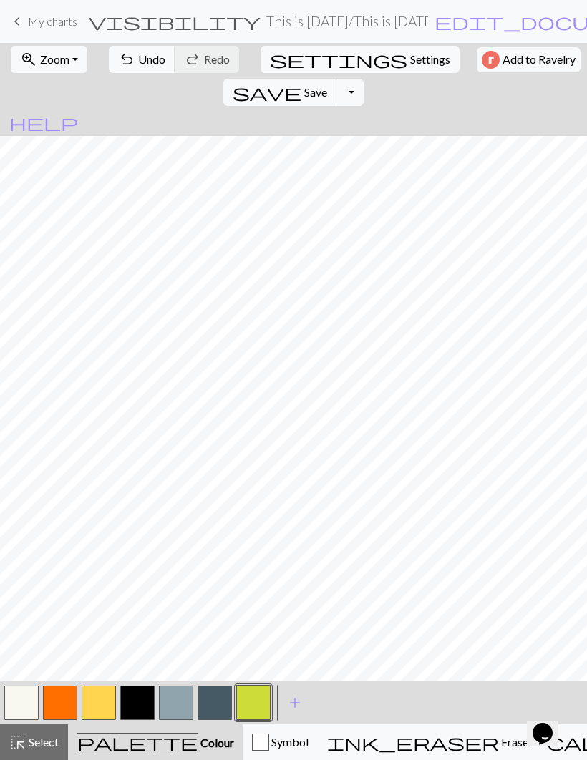
click at [145, 705] on button "button" at bounding box center [137, 703] width 34 height 34
click at [257, 702] on button "button" at bounding box center [253, 703] width 34 height 34
click at [146, 697] on button "button" at bounding box center [137, 703] width 34 height 34
click at [261, 707] on button "button" at bounding box center [253, 703] width 34 height 34
click at [142, 703] on button "button" at bounding box center [137, 703] width 34 height 34
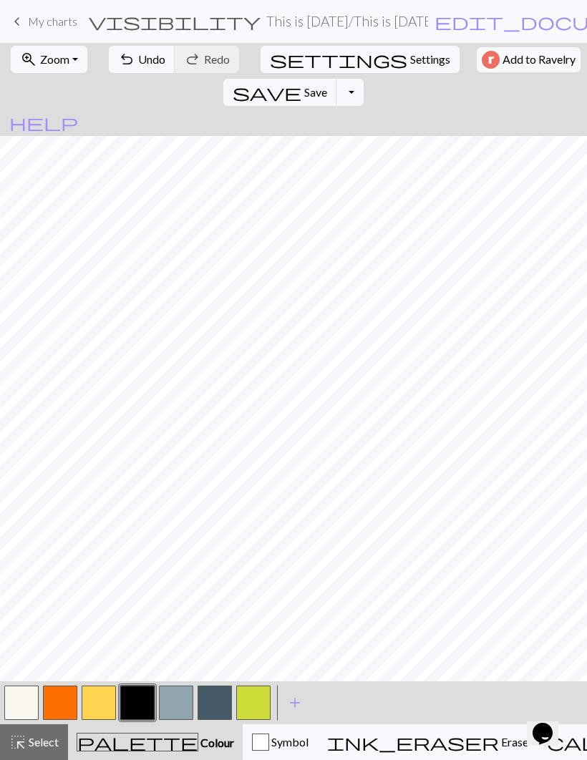
click at [253, 708] on button "button" at bounding box center [253, 703] width 34 height 34
click at [137, 705] on button "button" at bounding box center [137, 703] width 34 height 34
click at [127, 52] on span "undo" at bounding box center [126, 59] width 17 height 20
click at [253, 705] on button "button" at bounding box center [253, 703] width 34 height 34
click at [138, 705] on button "button" at bounding box center [137, 703] width 34 height 34
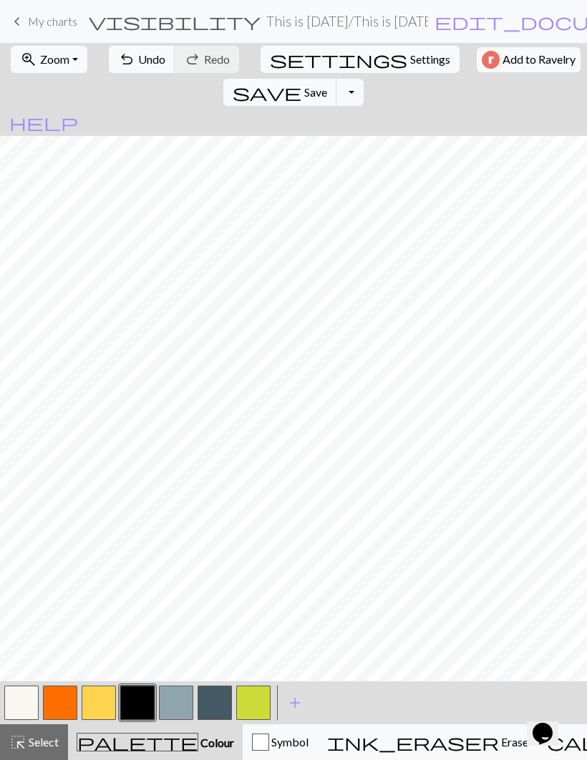
click at [251, 705] on button "button" at bounding box center [253, 703] width 34 height 34
click at [137, 701] on button "button" at bounding box center [137, 703] width 34 height 34
click at [247, 708] on button "button" at bounding box center [253, 703] width 34 height 34
click at [140, 700] on button "button" at bounding box center [137, 703] width 34 height 34
click at [254, 709] on button "button" at bounding box center [253, 703] width 34 height 34
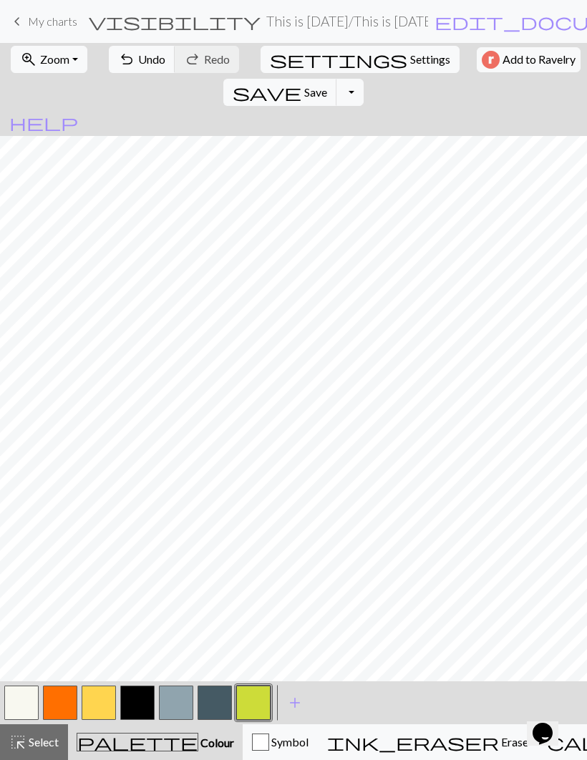
click at [137, 694] on button "button" at bounding box center [137, 703] width 34 height 34
click at [252, 710] on button "button" at bounding box center [253, 703] width 34 height 34
click at [140, 699] on button "button" at bounding box center [137, 703] width 34 height 34
click at [258, 700] on button "button" at bounding box center [253, 703] width 34 height 34
click at [140, 707] on button "button" at bounding box center [137, 703] width 34 height 34
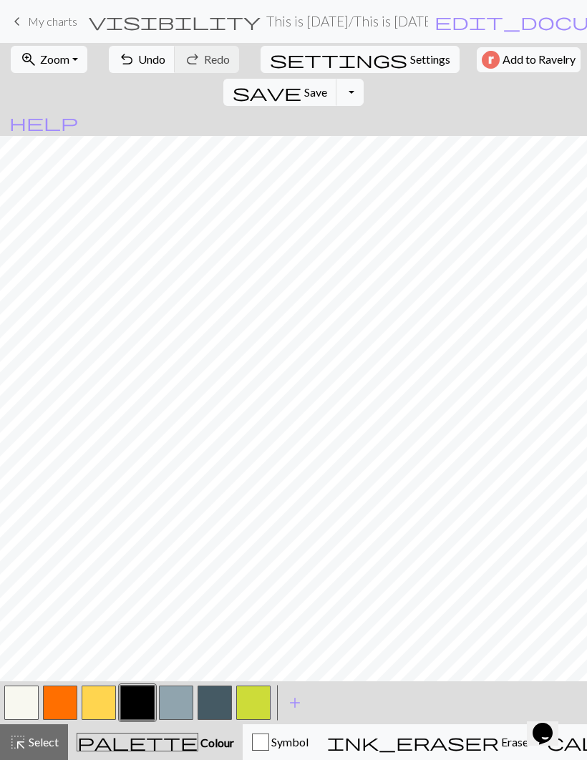
click at [264, 703] on button "button" at bounding box center [253, 703] width 34 height 34
click at [139, 698] on button "button" at bounding box center [137, 703] width 34 height 34
click at [249, 699] on button "button" at bounding box center [253, 703] width 34 height 34
click at [139, 705] on button "button" at bounding box center [137, 703] width 34 height 34
click at [258, 706] on button "button" at bounding box center [253, 703] width 34 height 34
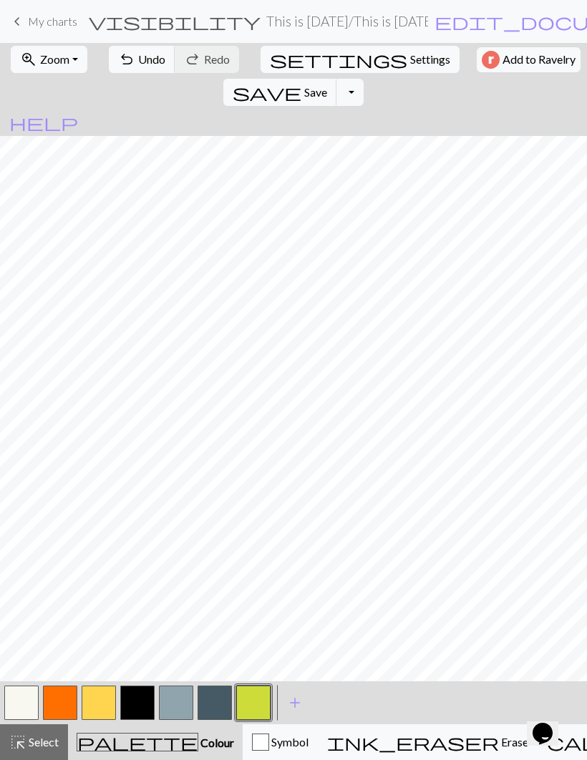
click at [140, 703] on button "button" at bounding box center [137, 703] width 34 height 34
click at [248, 700] on button "button" at bounding box center [253, 703] width 34 height 34
click at [139, 698] on button "button" at bounding box center [137, 703] width 34 height 34
click at [259, 702] on button "button" at bounding box center [253, 703] width 34 height 34
click at [136, 697] on button "button" at bounding box center [137, 703] width 34 height 34
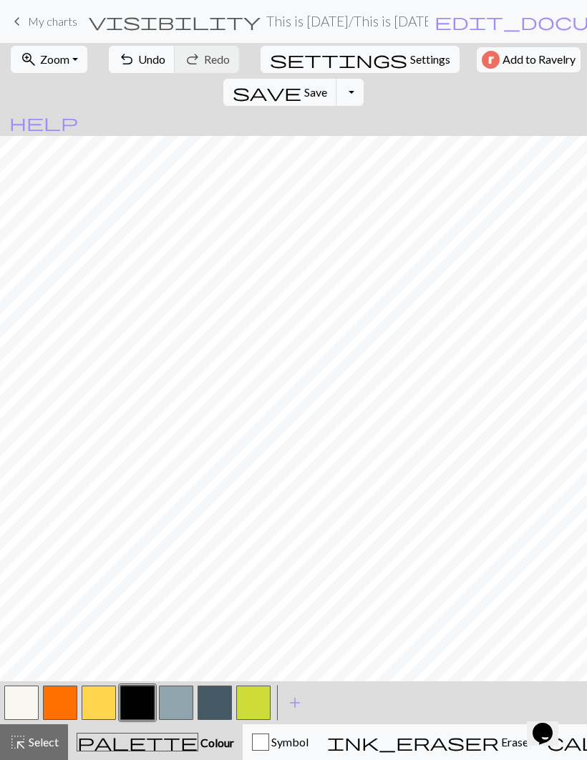
click at [252, 703] on button "button" at bounding box center [253, 703] width 34 height 34
click at [136, 696] on button "button" at bounding box center [137, 703] width 34 height 34
click at [129, 69] on button "undo Undo Undo" at bounding box center [142, 59] width 67 height 27
click at [135, 72] on button "undo Undo Undo" at bounding box center [142, 59] width 67 height 27
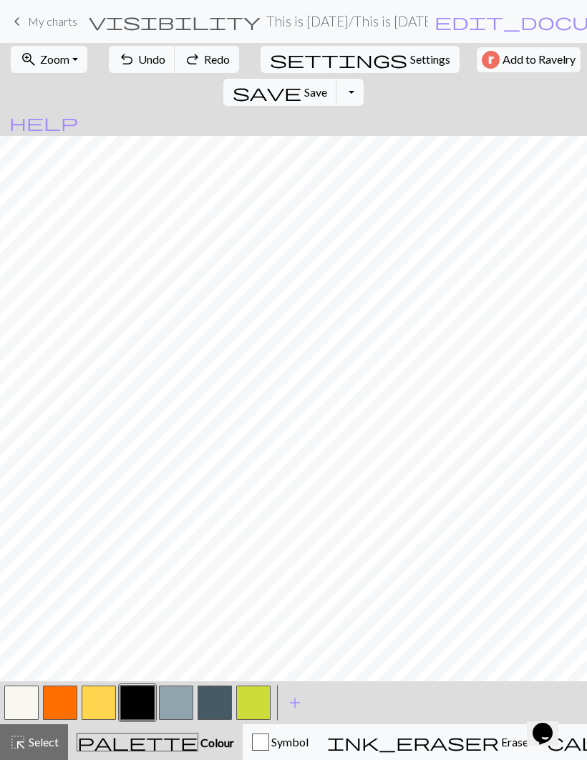
click at [144, 60] on span "Undo" at bounding box center [151, 59] width 27 height 14
click at [143, 62] on span "Undo" at bounding box center [151, 59] width 27 height 14
click at [251, 700] on button "button" at bounding box center [253, 703] width 34 height 34
click at [138, 62] on span "Undo" at bounding box center [151, 59] width 27 height 14
click at [137, 705] on button "button" at bounding box center [137, 703] width 34 height 34
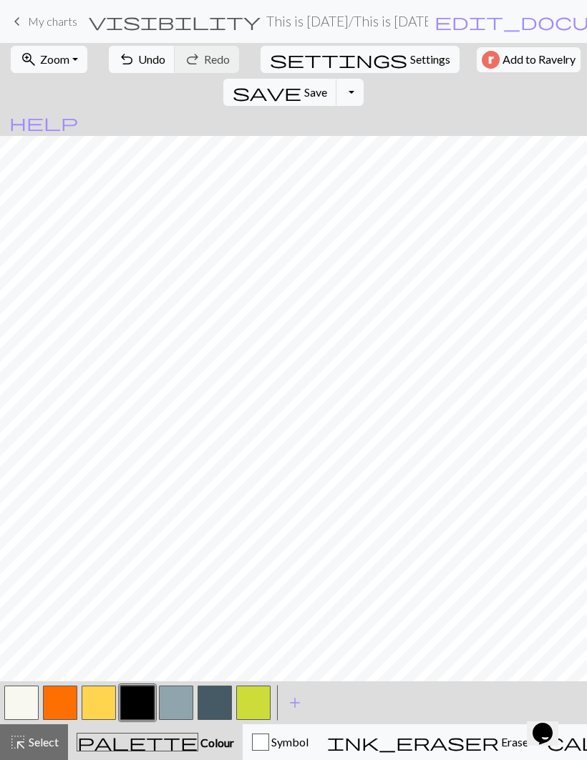
click at [140, 67] on button "undo Undo Undo" at bounding box center [142, 59] width 67 height 27
click at [135, 67] on button "undo Undo Undo" at bounding box center [142, 59] width 67 height 27
click at [138, 60] on span "Undo" at bounding box center [151, 59] width 27 height 14
click at [54, 707] on button "button" at bounding box center [60, 703] width 34 height 34
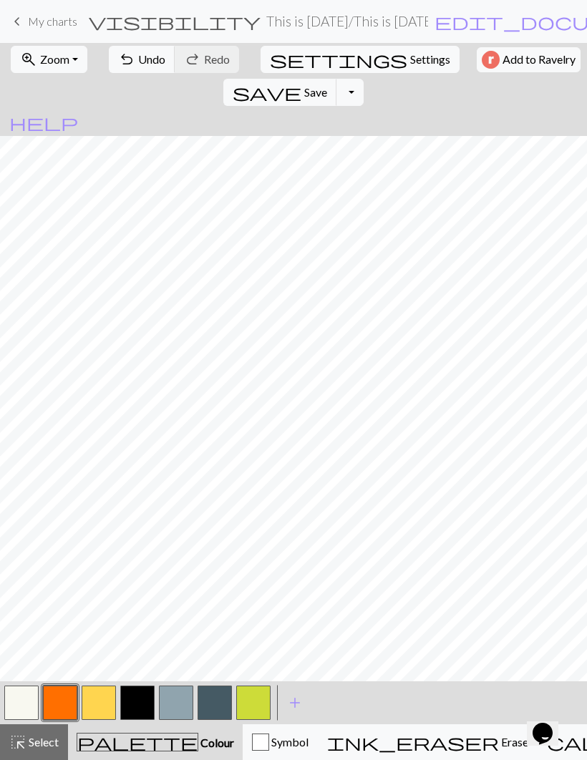
click at [98, 705] on button "button" at bounding box center [99, 703] width 34 height 34
click at [122, 63] on span "undo" at bounding box center [126, 59] width 17 height 20
click at [144, 59] on span "Undo" at bounding box center [151, 59] width 27 height 14
click at [144, 58] on span "Undo" at bounding box center [151, 59] width 27 height 14
click at [150, 57] on span "Undo" at bounding box center [151, 59] width 27 height 14
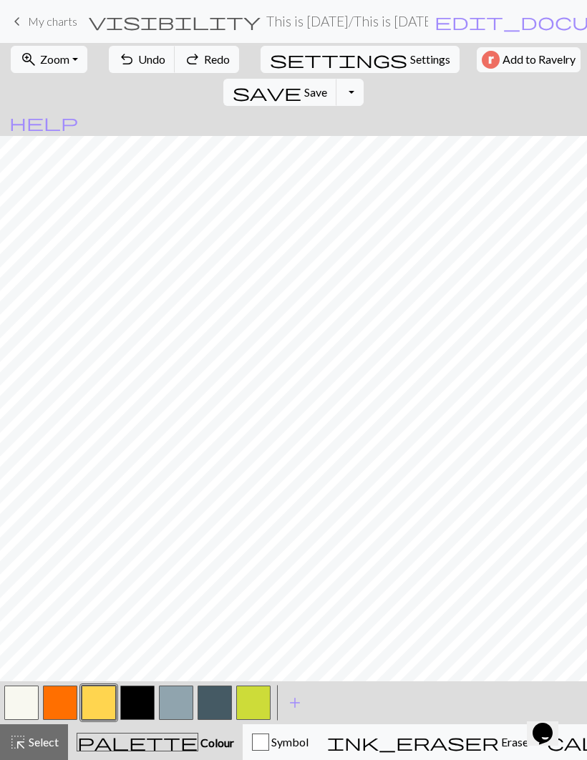
click at [149, 56] on span "Undo" at bounding box center [151, 59] width 27 height 14
click at [62, 700] on button "button" at bounding box center [60, 703] width 34 height 34
click at [263, 697] on button "button" at bounding box center [253, 703] width 34 height 34
click at [60, 692] on button "button" at bounding box center [60, 703] width 34 height 34
click at [134, 694] on button "button" at bounding box center [137, 703] width 34 height 34
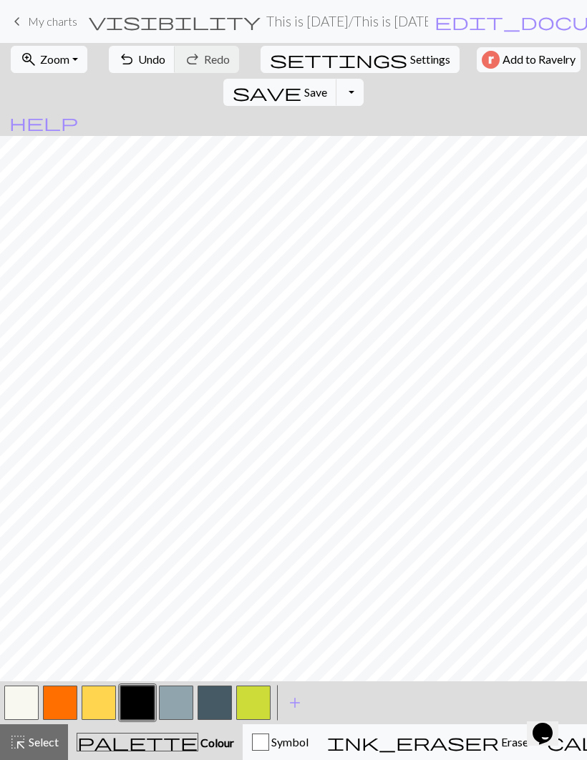
click at [138, 64] on span "Undo" at bounding box center [151, 59] width 27 height 14
click at [138, 63] on span "Undo" at bounding box center [151, 59] width 27 height 14
click at [112, 48] on button "undo Undo Undo" at bounding box center [142, 59] width 67 height 27
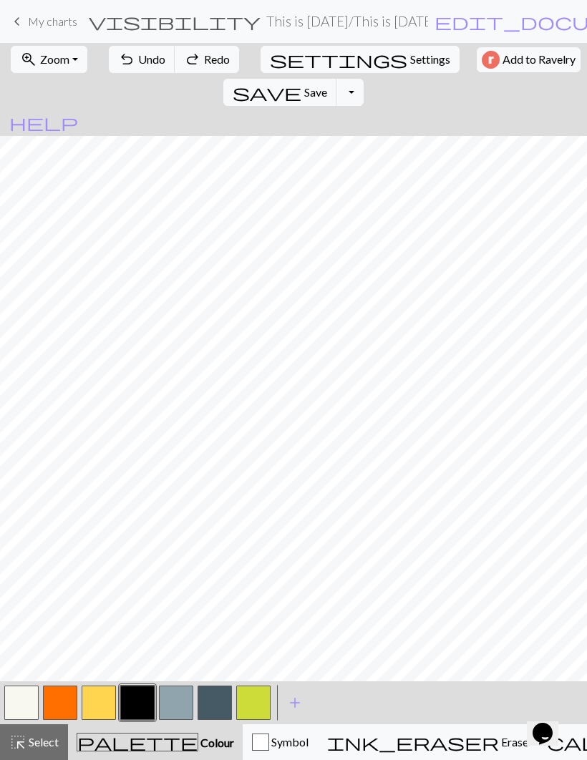
click at [138, 62] on span "Undo" at bounding box center [151, 59] width 27 height 14
click at [255, 700] on button "button" at bounding box center [253, 703] width 34 height 34
click at [147, 701] on button "button" at bounding box center [137, 703] width 34 height 34
click at [138, 64] on span "Undo" at bounding box center [151, 59] width 27 height 14
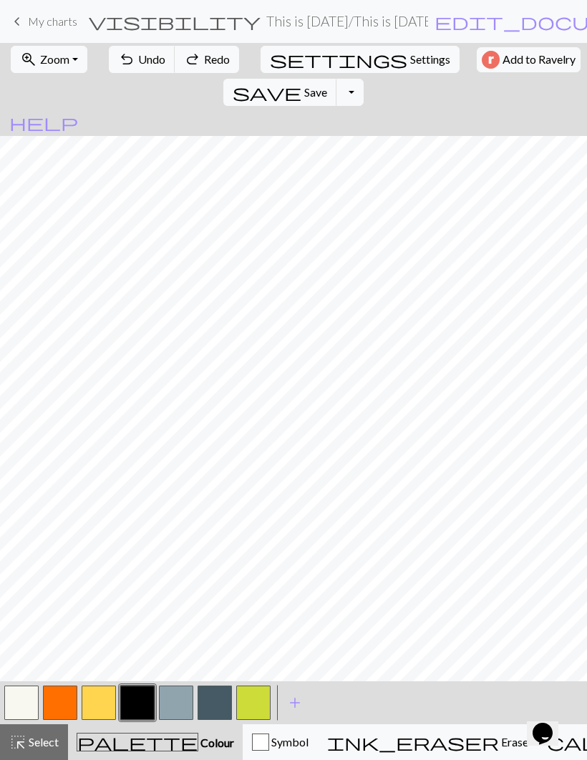
click at [151, 61] on span "Undo" at bounding box center [151, 59] width 27 height 14
click at [150, 61] on span "Undo" at bounding box center [151, 59] width 27 height 14
click at [127, 67] on span "undo" at bounding box center [126, 59] width 17 height 20
click at [145, 64] on span "Undo" at bounding box center [151, 59] width 27 height 14
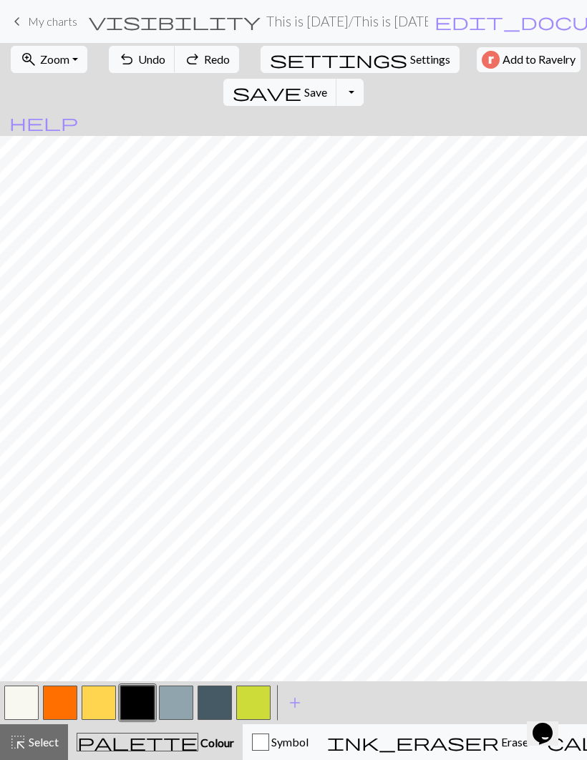
click at [145, 72] on button "undo Undo Undo" at bounding box center [142, 59] width 67 height 27
click at [145, 71] on button "undo Undo Undo" at bounding box center [142, 59] width 67 height 27
click at [138, 64] on span "Undo" at bounding box center [151, 59] width 27 height 14
click at [143, 69] on button "undo Undo Undo" at bounding box center [142, 59] width 67 height 27
click at [143, 72] on button "undo Undo Undo" at bounding box center [142, 59] width 67 height 27
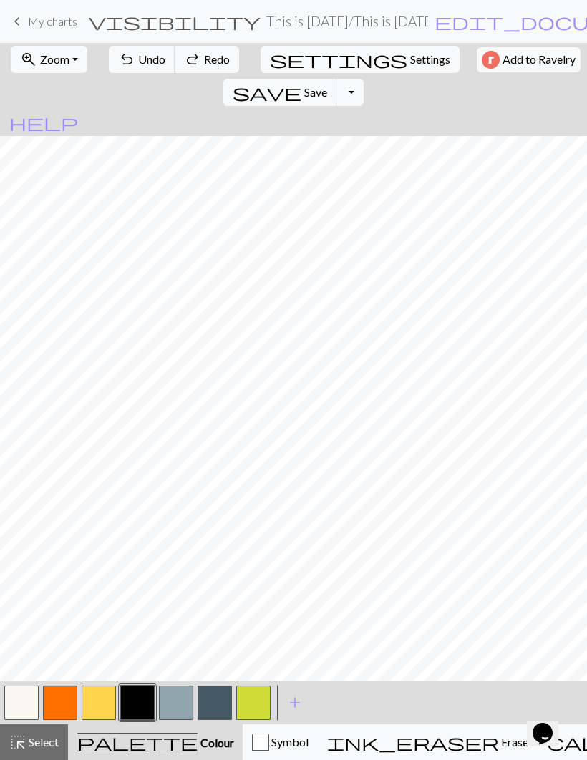
click at [145, 74] on div "undo Undo Undo redo Redo Redo" at bounding box center [174, 59] width 139 height 33
click at [144, 71] on button "undo Undo Undo" at bounding box center [142, 59] width 67 height 27
click at [138, 65] on span "Undo" at bounding box center [151, 59] width 27 height 14
click at [251, 710] on button "button" at bounding box center [253, 703] width 34 height 34
click at [47, 736] on span "Select" at bounding box center [42, 742] width 32 height 14
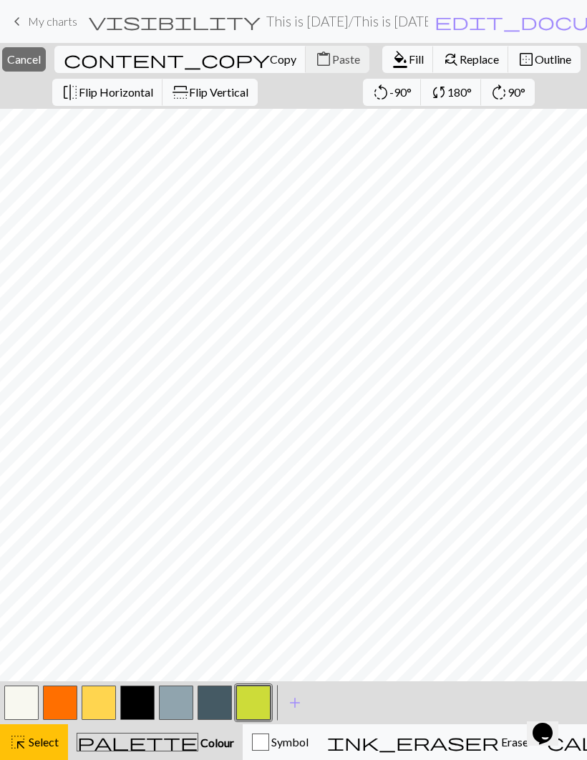
click at [270, 65] on span "Copy" at bounding box center [283, 59] width 26 height 14
click at [306, 67] on button "content_paste Paste" at bounding box center [338, 59] width 64 height 27
click at [52, 741] on span "Select" at bounding box center [42, 742] width 32 height 14
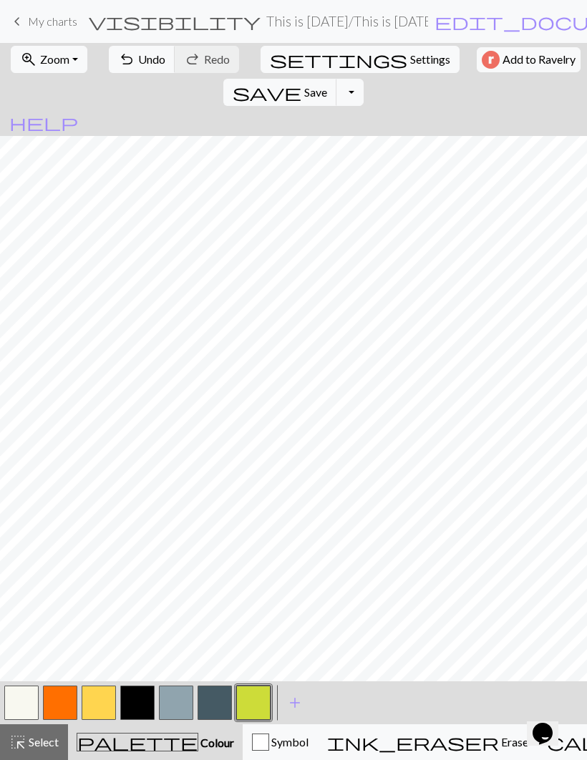
click at [219, 710] on button "button" at bounding box center [215, 703] width 34 height 34
click at [176, 702] on button "button" at bounding box center [176, 703] width 34 height 34
click at [337, 79] on button "save Save Save" at bounding box center [280, 92] width 114 height 27
click at [140, 67] on button "undo Undo Undo" at bounding box center [142, 59] width 67 height 27
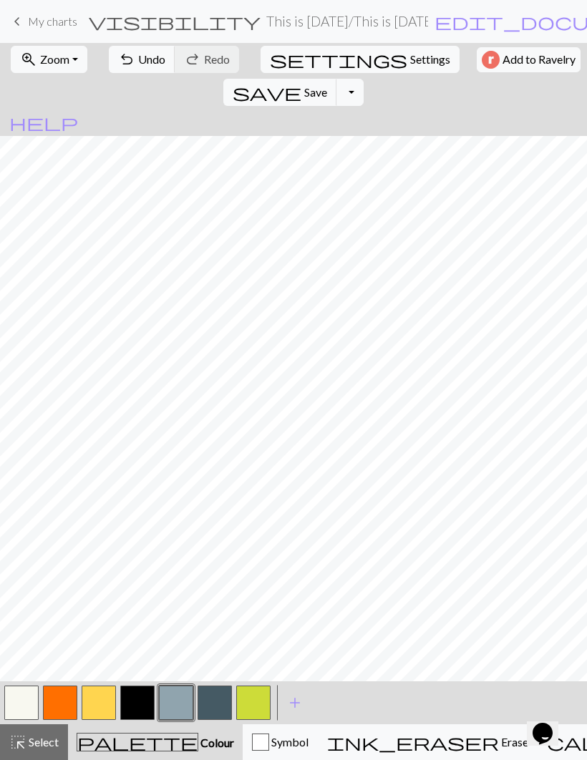
click at [250, 702] on button "button" at bounding box center [253, 703] width 34 height 34
click at [184, 701] on button "button" at bounding box center [176, 703] width 34 height 34
click at [140, 703] on button "button" at bounding box center [137, 703] width 34 height 34
click at [147, 57] on span "Undo" at bounding box center [151, 59] width 27 height 14
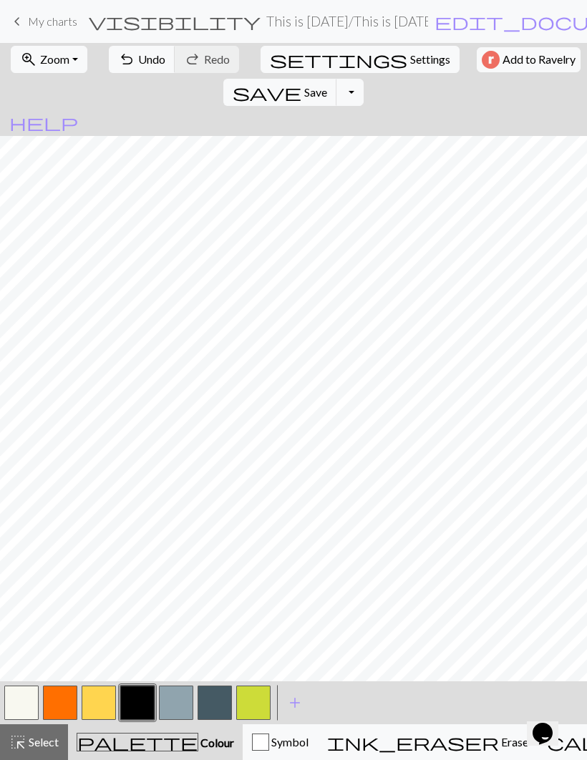
click at [147, 57] on span "Undo" at bounding box center [151, 59] width 27 height 14
click at [143, 62] on span "Undo" at bounding box center [151, 59] width 27 height 14
click at [143, 59] on span "Undo" at bounding box center [151, 59] width 27 height 14
click at [180, 701] on button "button" at bounding box center [176, 703] width 34 height 34
click at [142, 707] on button "button" at bounding box center [137, 703] width 34 height 34
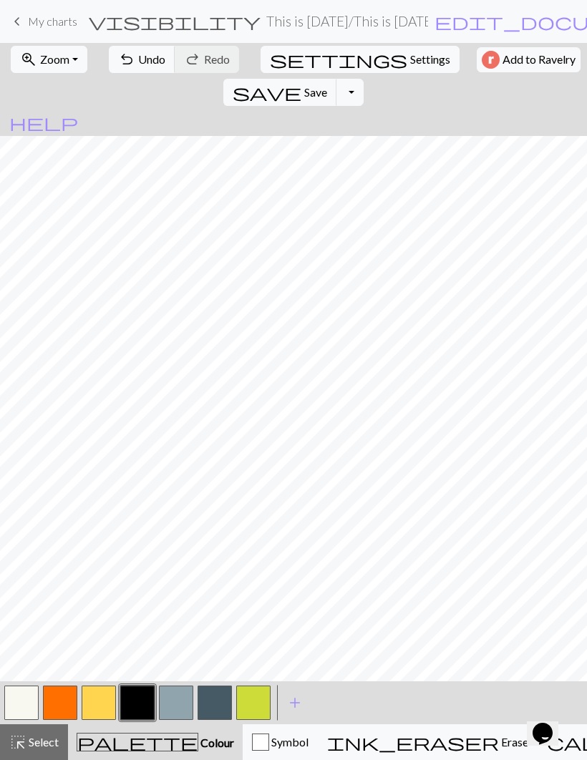
click at [180, 698] on button "button" at bounding box center [176, 703] width 34 height 34
click at [147, 706] on button "button" at bounding box center [137, 703] width 34 height 34
click at [180, 695] on button "button" at bounding box center [176, 703] width 34 height 34
click at [141, 700] on button "button" at bounding box center [137, 703] width 34 height 34
click at [182, 701] on button "button" at bounding box center [176, 703] width 34 height 34
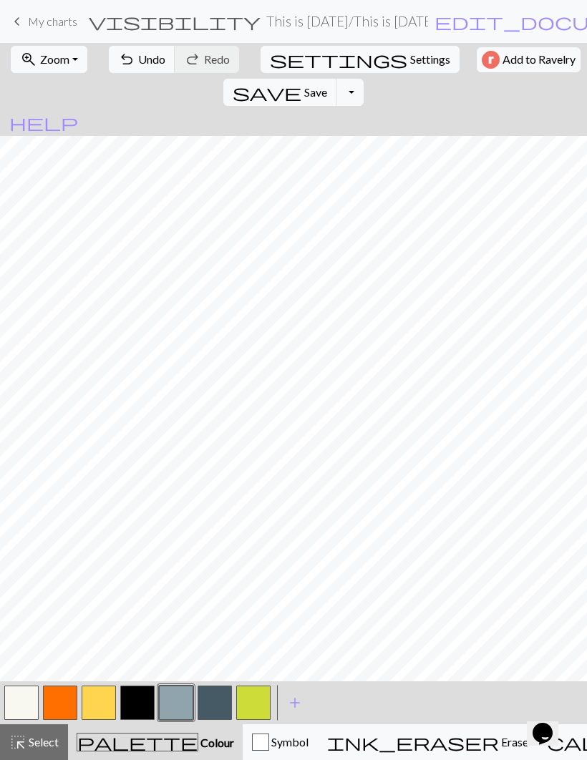
click at [141, 700] on button "button" at bounding box center [137, 703] width 34 height 34
click at [176, 700] on button "button" at bounding box center [176, 703] width 34 height 34
click at [143, 697] on button "button" at bounding box center [137, 703] width 34 height 34
click at [184, 701] on button "button" at bounding box center [176, 703] width 34 height 34
click at [140, 704] on button "button" at bounding box center [137, 703] width 34 height 34
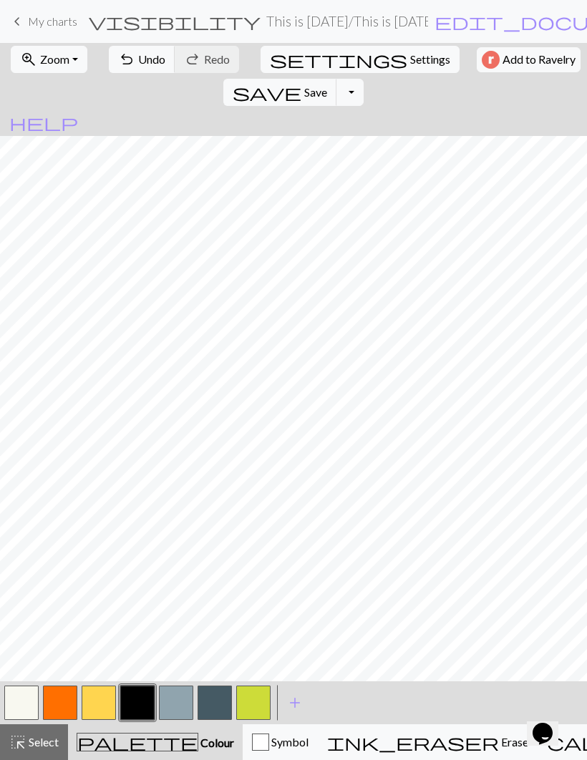
click at [178, 705] on button "button" at bounding box center [176, 703] width 34 height 34
click at [140, 705] on button "button" at bounding box center [137, 703] width 34 height 34
click at [173, 704] on button "button" at bounding box center [176, 703] width 34 height 34
click at [137, 707] on button "button" at bounding box center [137, 703] width 34 height 34
click at [183, 702] on button "button" at bounding box center [176, 703] width 34 height 34
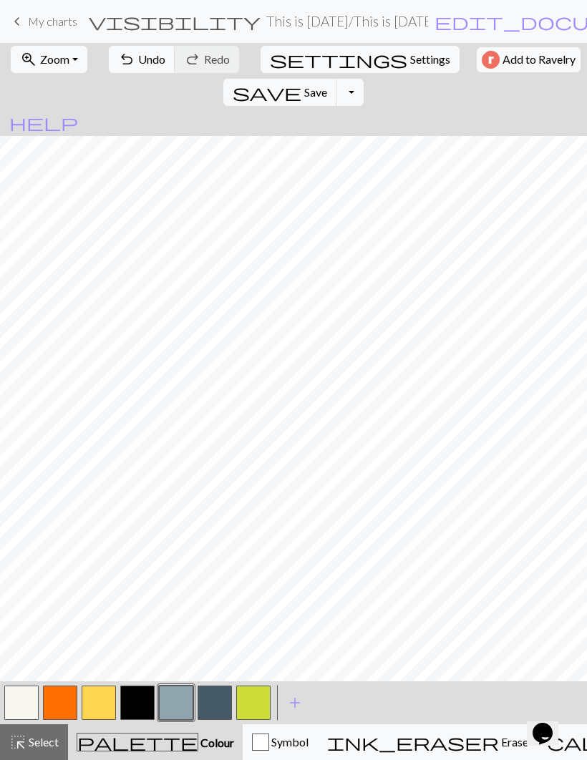
click at [141, 704] on button "button" at bounding box center [137, 703] width 34 height 34
click at [211, 705] on button "button" at bounding box center [215, 703] width 34 height 34
click at [141, 704] on button "button" at bounding box center [137, 703] width 34 height 34
click at [183, 705] on button "button" at bounding box center [176, 703] width 34 height 34
click at [129, 705] on button "button" at bounding box center [137, 703] width 34 height 34
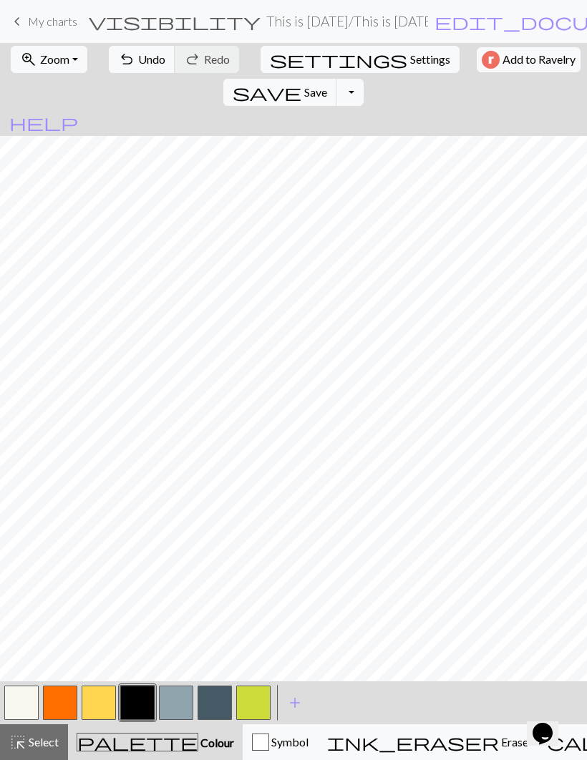
click at [183, 707] on button "button" at bounding box center [176, 703] width 34 height 34
click at [160, 690] on button "button" at bounding box center [176, 703] width 34 height 34
click at [159, 690] on div "Edit colour Name CC4 Use advanced picker Reorder arrow_back Move left arrow_for…" at bounding box center [293, 380] width 587 height 760
click at [137, 705] on button "button" at bounding box center [137, 703] width 34 height 34
click at [327, 85] on span "Save" at bounding box center [315, 92] width 23 height 14
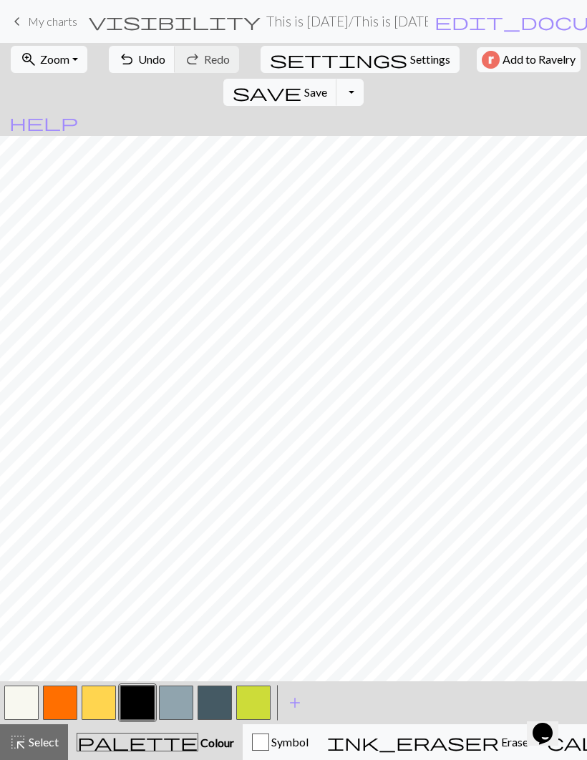
scroll to position [100, 0]
click at [243, 725] on button "Symbol" at bounding box center [280, 743] width 75 height 36
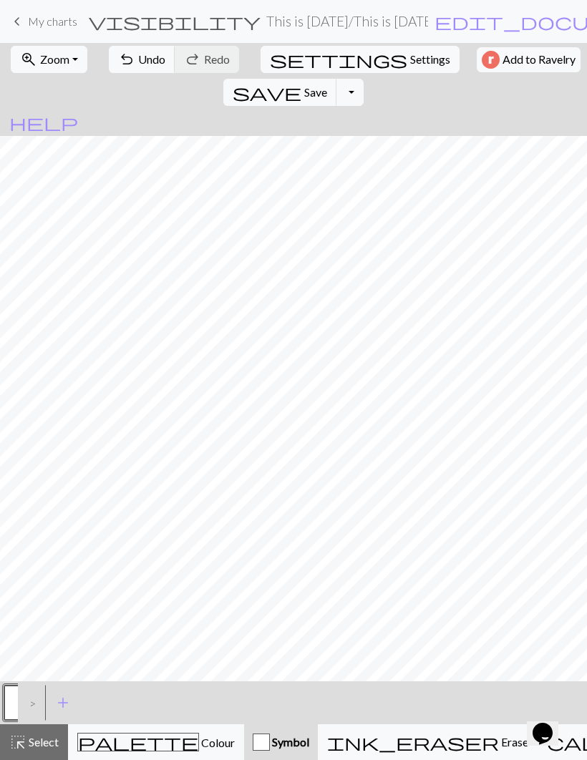
click at [69, 707] on span "add" at bounding box center [62, 703] width 17 height 20
click at [199, 750] on span "Colour" at bounding box center [217, 743] width 36 height 14
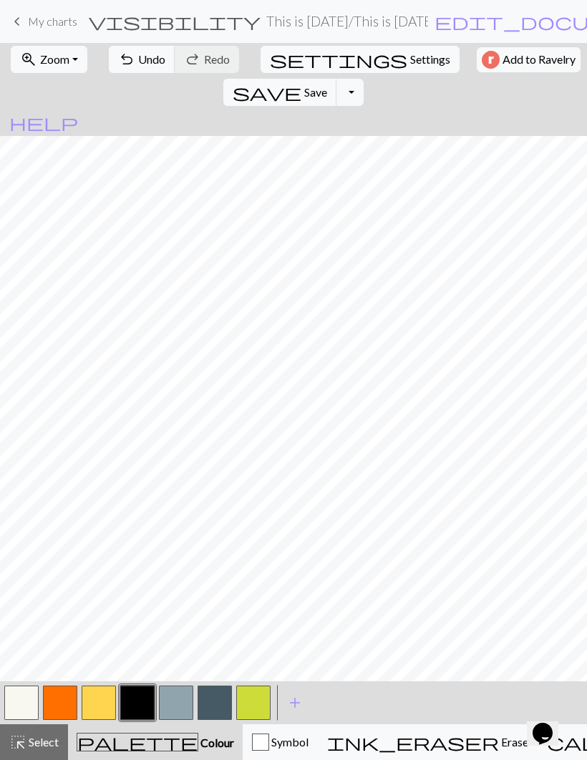
click at [221, 707] on button "button" at bounding box center [215, 703] width 34 height 34
click at [65, 713] on button "button" at bounding box center [60, 703] width 34 height 34
click at [215, 709] on button "button" at bounding box center [215, 703] width 34 height 34
click at [60, 700] on button "button" at bounding box center [60, 703] width 34 height 34
click at [208, 710] on button "button" at bounding box center [215, 703] width 34 height 34
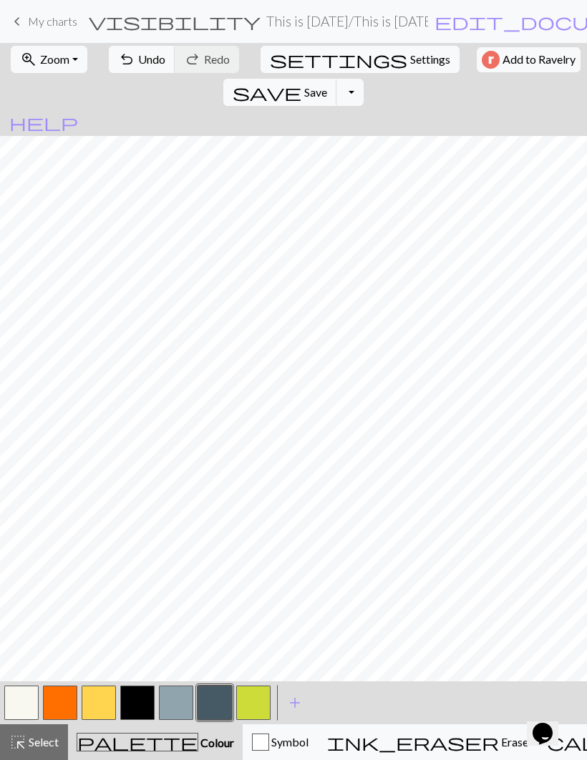
click at [31, 702] on button "button" at bounding box center [21, 703] width 34 height 34
click at [138, 707] on button "button" at bounding box center [137, 703] width 34 height 34
click at [223, 703] on button "button" at bounding box center [215, 703] width 34 height 34
click at [31, 699] on button "button" at bounding box center [21, 703] width 34 height 34
click at [219, 706] on button "button" at bounding box center [215, 703] width 34 height 34
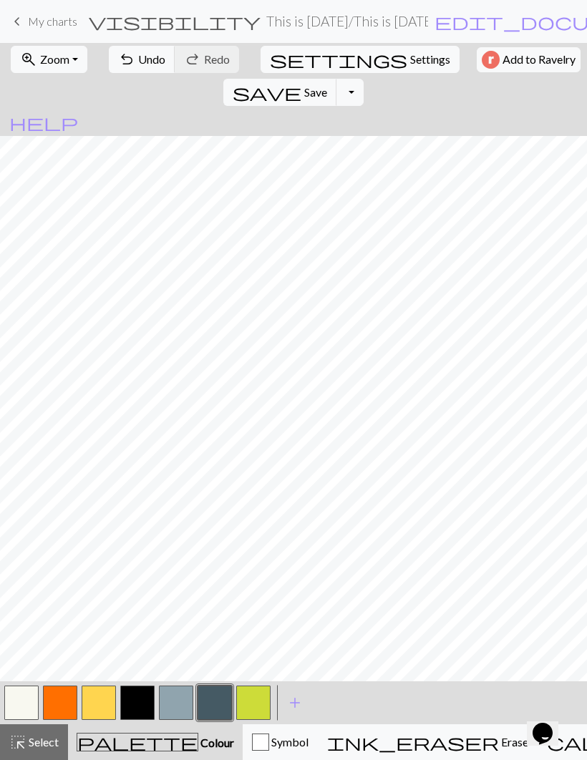
click at [33, 703] on button "button" at bounding box center [21, 703] width 34 height 34
click at [216, 706] on button "button" at bounding box center [215, 703] width 34 height 34
click at [29, 711] on button "button" at bounding box center [21, 703] width 34 height 34
click at [218, 701] on button "button" at bounding box center [215, 703] width 34 height 34
click at [34, 702] on button "button" at bounding box center [21, 703] width 34 height 34
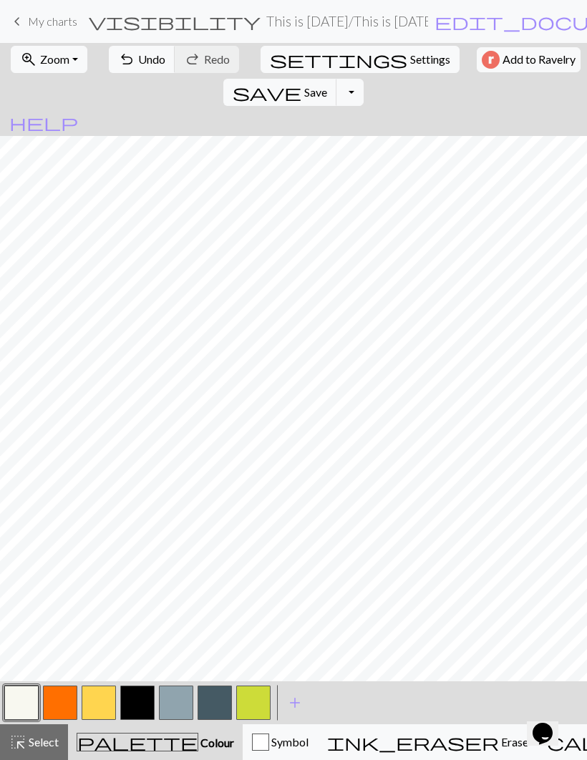
click at [214, 708] on button "button" at bounding box center [215, 703] width 34 height 34
click at [32, 708] on button "button" at bounding box center [21, 703] width 34 height 34
click at [217, 710] on button "button" at bounding box center [215, 703] width 34 height 34
click at [34, 700] on button "button" at bounding box center [21, 703] width 34 height 34
click at [217, 706] on button "button" at bounding box center [215, 703] width 34 height 34
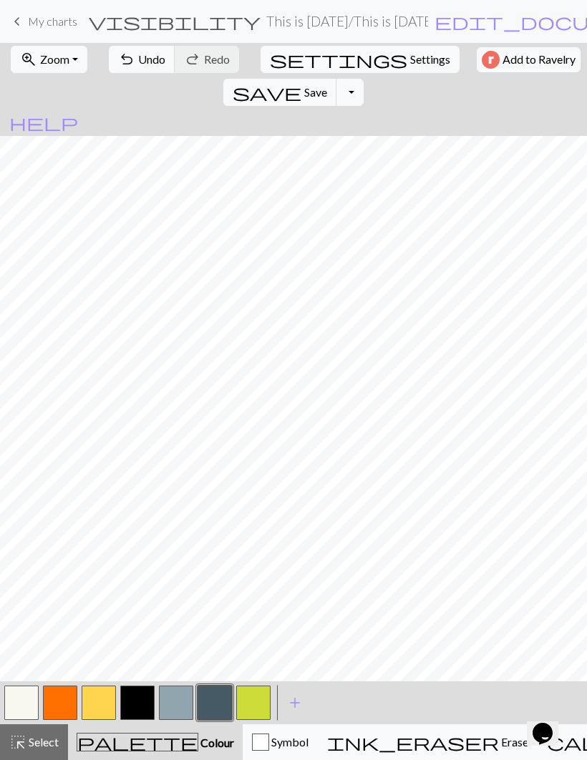
click at [29, 702] on button "button" at bounding box center [21, 703] width 34 height 34
click at [218, 702] on button "button" at bounding box center [215, 703] width 34 height 34
click at [27, 705] on button "button" at bounding box center [21, 703] width 34 height 34
click at [213, 705] on button "button" at bounding box center [215, 703] width 34 height 34
click at [24, 702] on button "button" at bounding box center [21, 703] width 34 height 34
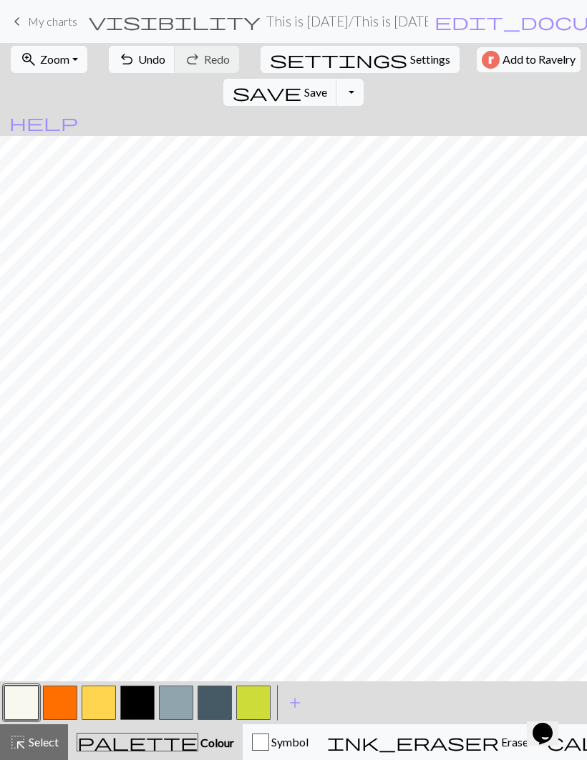
click at [213, 699] on button "button" at bounding box center [215, 703] width 34 height 34
click at [138, 703] on button "button" at bounding box center [137, 703] width 34 height 34
click at [218, 702] on button "button" at bounding box center [215, 703] width 34 height 34
click at [220, 705] on button "button" at bounding box center [215, 703] width 34 height 34
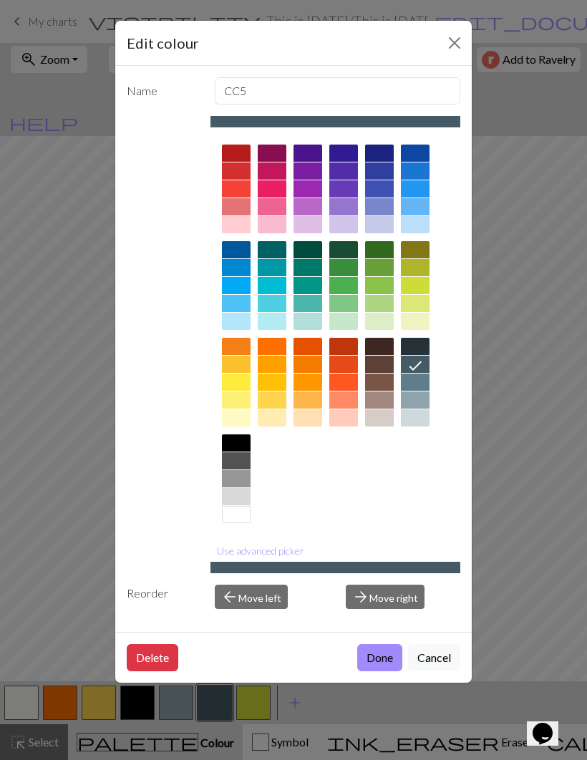
click at [440, 663] on button "Cancel" at bounding box center [434, 657] width 52 height 27
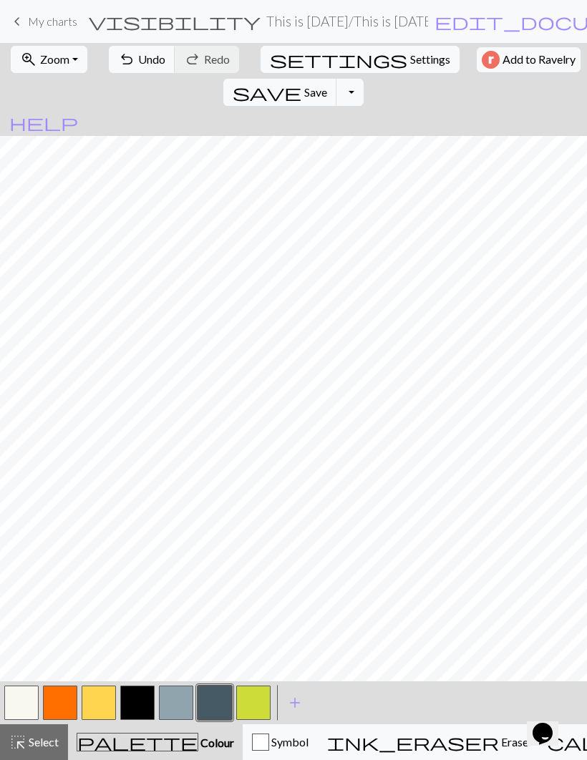
click at [178, 697] on button "button" at bounding box center [176, 703] width 34 height 34
click at [142, 707] on button "button" at bounding box center [137, 703] width 34 height 34
click at [216, 704] on button "button" at bounding box center [215, 703] width 34 height 34
click at [140, 709] on button "button" at bounding box center [137, 703] width 34 height 34
click at [217, 702] on button "button" at bounding box center [215, 703] width 34 height 34
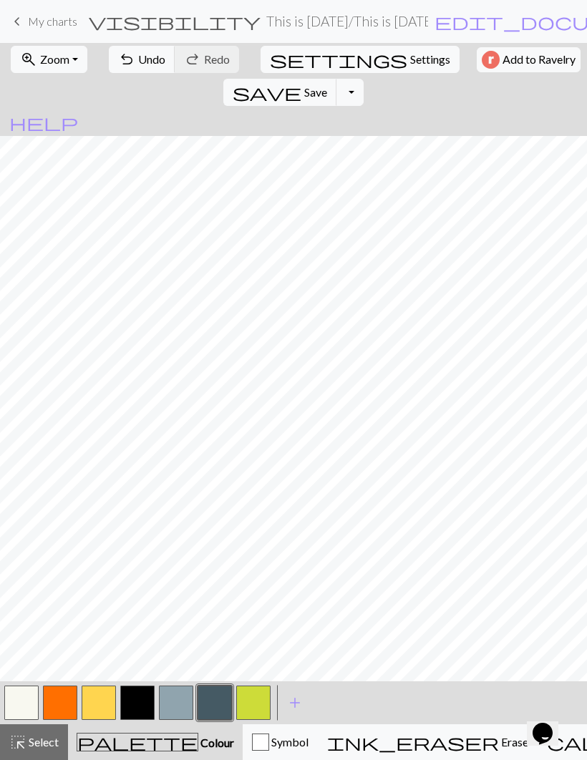
click at [146, 702] on button "button" at bounding box center [137, 703] width 34 height 34
click at [212, 709] on button "button" at bounding box center [215, 703] width 34 height 34
click at [145, 709] on button "button" at bounding box center [137, 703] width 34 height 34
click at [178, 698] on button "button" at bounding box center [176, 703] width 34 height 34
click at [218, 705] on button "button" at bounding box center [215, 703] width 34 height 34
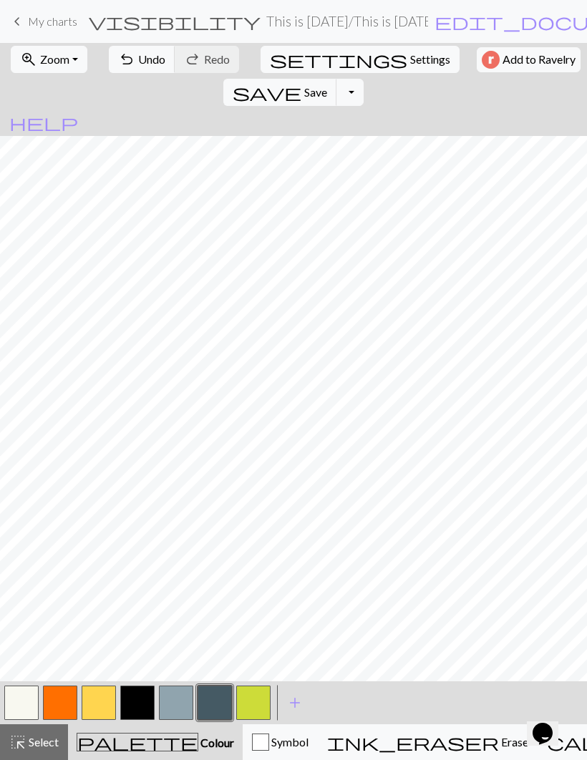
click at [141, 704] on button "button" at bounding box center [137, 703] width 34 height 34
click at [217, 705] on button "button" at bounding box center [215, 703] width 34 height 34
click at [145, 708] on button "button" at bounding box center [137, 703] width 34 height 34
click at [181, 707] on button "button" at bounding box center [176, 703] width 34 height 34
click at [221, 704] on button "button" at bounding box center [215, 703] width 34 height 34
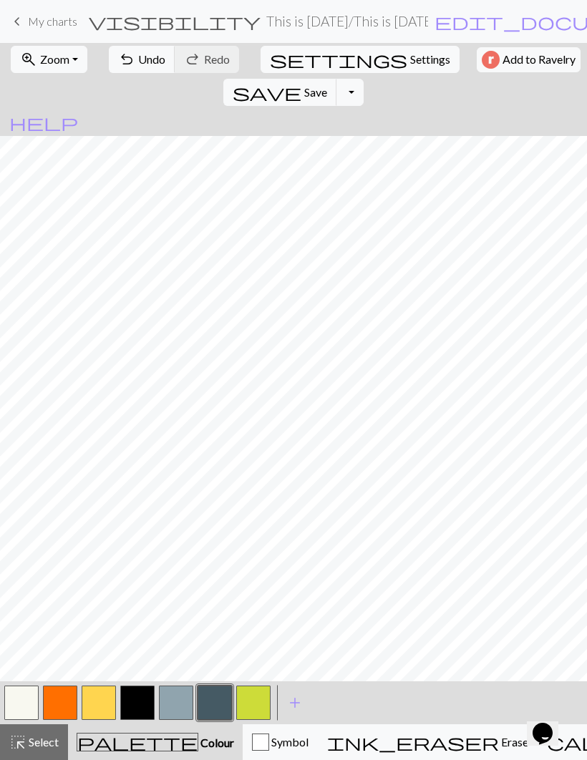
click at [143, 694] on button "button" at bounding box center [137, 703] width 34 height 34
click at [185, 706] on button "button" at bounding box center [176, 703] width 34 height 34
click at [205, 702] on button "button" at bounding box center [215, 703] width 34 height 34
click at [173, 709] on button "button" at bounding box center [176, 703] width 34 height 34
click at [52, 747] on span "Select" at bounding box center [42, 742] width 32 height 14
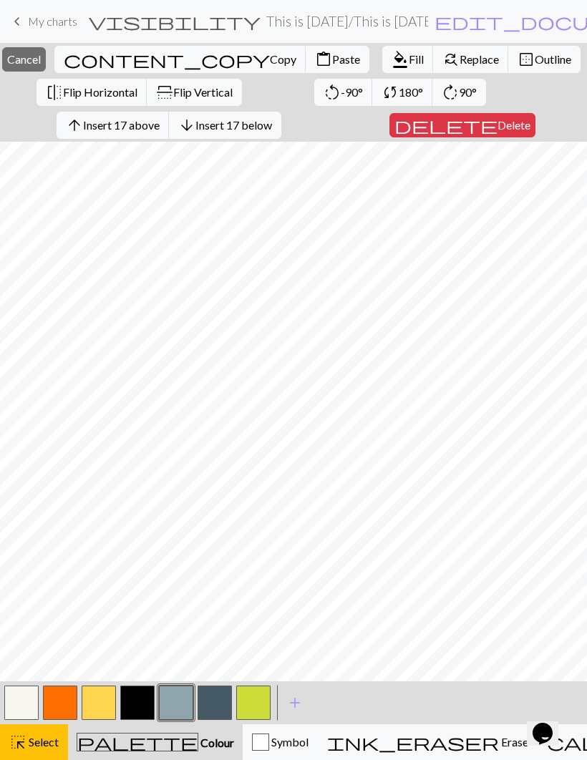
click at [409, 57] on span "Fill" at bounding box center [416, 59] width 15 height 14
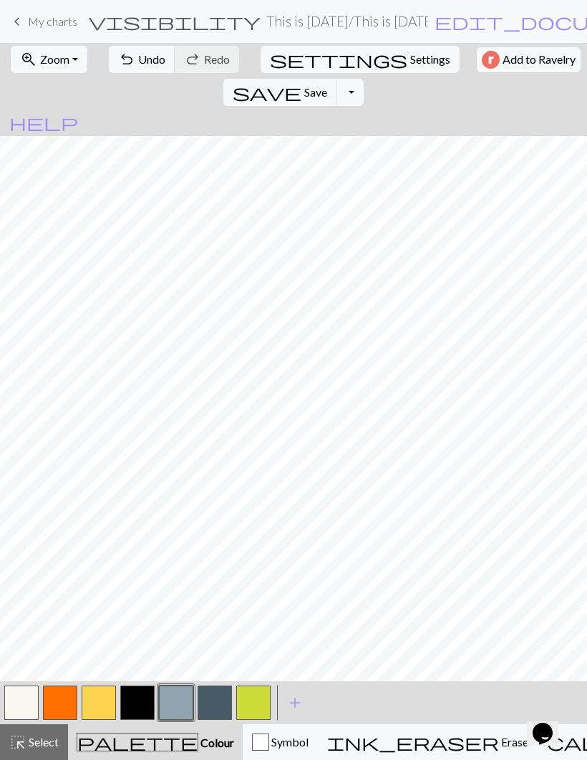
click at [29, 714] on button "button" at bounding box center [21, 703] width 34 height 34
click at [178, 707] on button "button" at bounding box center [176, 703] width 34 height 34
click at [29, 706] on button "button" at bounding box center [21, 703] width 34 height 34
click at [182, 702] on button "button" at bounding box center [176, 703] width 34 height 34
click at [32, 703] on button "button" at bounding box center [21, 703] width 34 height 34
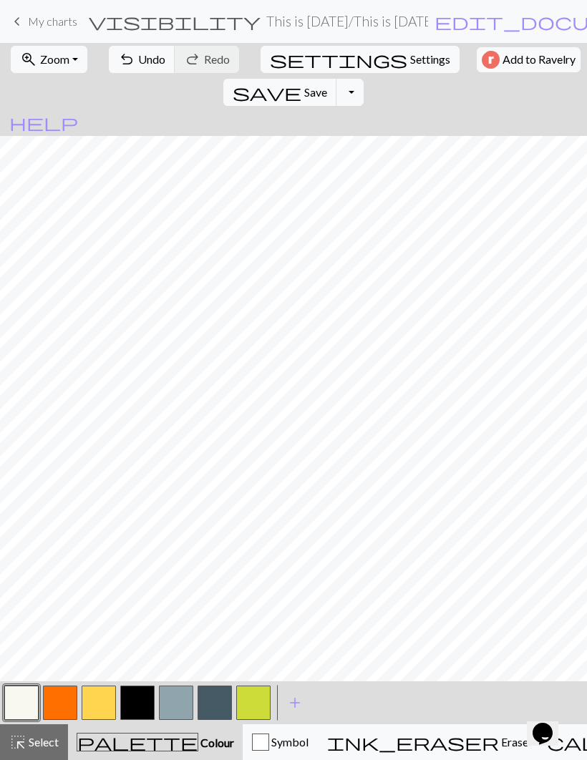
click at [180, 702] on button "button" at bounding box center [176, 703] width 34 height 34
click at [26, 710] on button "button" at bounding box center [21, 703] width 34 height 34
click at [178, 707] on button "button" at bounding box center [176, 703] width 34 height 34
click at [52, 729] on button "highlight_alt Select Select" at bounding box center [34, 743] width 68 height 36
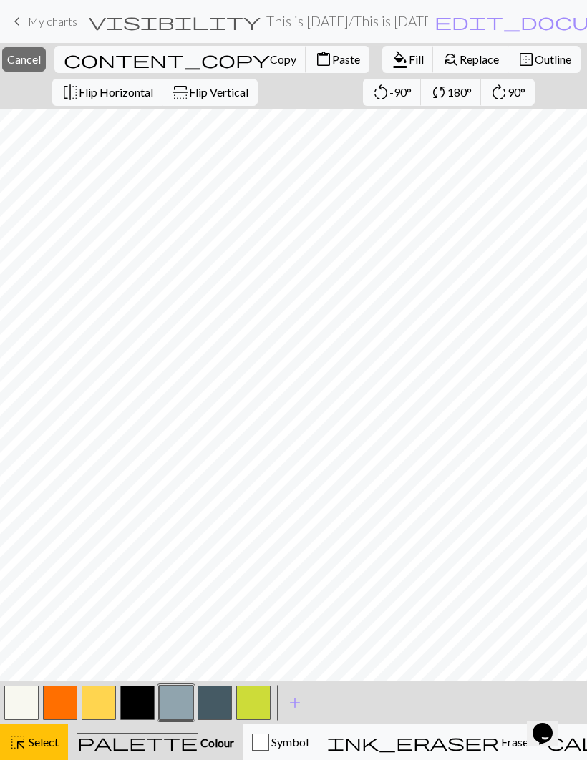
click at [184, 70] on button "content_copy Copy" at bounding box center [180, 59] width 252 height 27
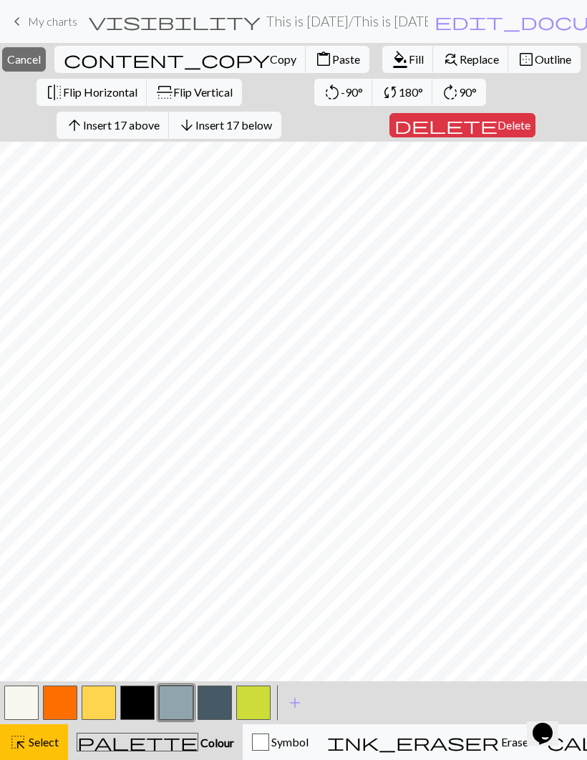
click at [332, 61] on span "Paste" at bounding box center [346, 59] width 28 height 14
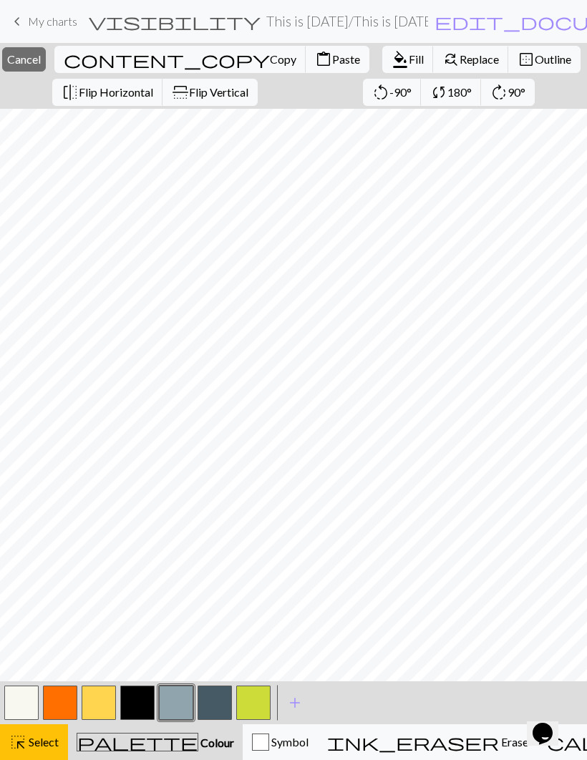
click at [30, 703] on button "button" at bounding box center [21, 703] width 34 height 34
click at [51, 745] on span "Select" at bounding box center [42, 742] width 32 height 14
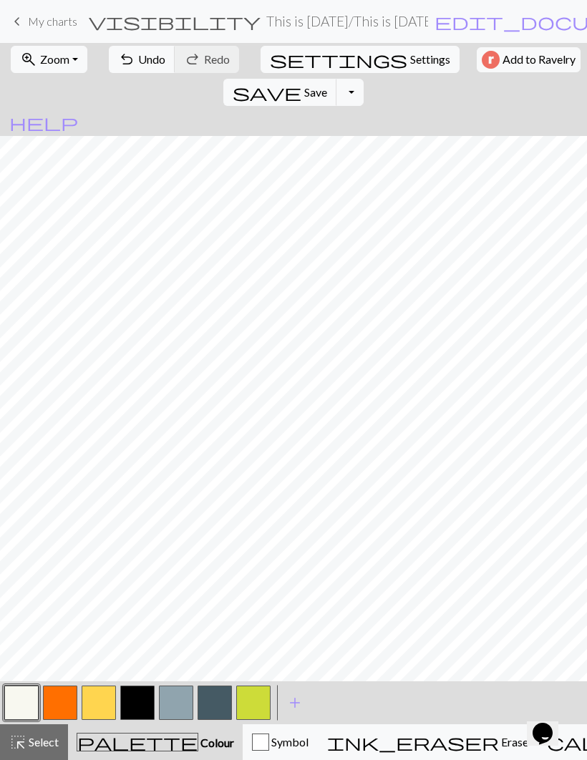
click at [207, 705] on button "button" at bounding box center [215, 703] width 34 height 34
click at [178, 701] on button "button" at bounding box center [176, 703] width 34 height 34
click at [32, 713] on button "button" at bounding box center [21, 703] width 34 height 34
click at [178, 702] on button "button" at bounding box center [176, 703] width 34 height 34
click at [301, 82] on span "save" at bounding box center [267, 92] width 69 height 20
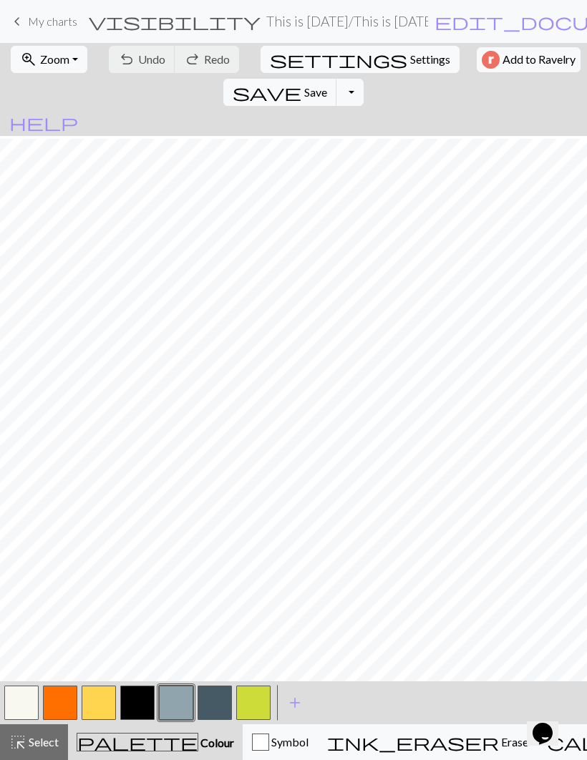
scroll to position [92, 0]
click at [135, 706] on button "button" at bounding box center [137, 703] width 34 height 34
click at [255, 707] on button "button" at bounding box center [253, 703] width 34 height 34
click at [146, 710] on button "button" at bounding box center [137, 703] width 34 height 34
click at [253, 697] on button "button" at bounding box center [253, 703] width 34 height 34
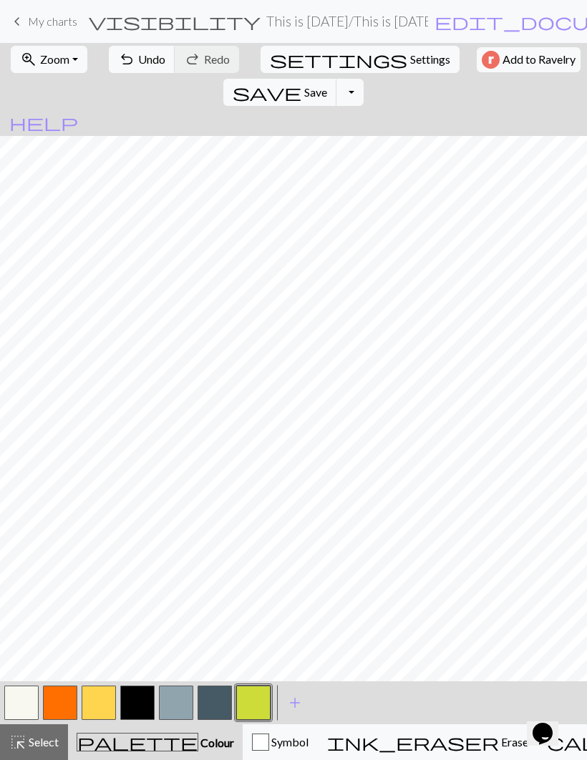
click at [137, 708] on button "button" at bounding box center [137, 703] width 34 height 34
click at [249, 701] on button "button" at bounding box center [253, 703] width 34 height 34
click at [139, 62] on span "Undo" at bounding box center [151, 59] width 27 height 14
click at [138, 61] on span "Undo" at bounding box center [151, 59] width 27 height 14
click at [138, 60] on span "Undo" at bounding box center [151, 59] width 27 height 14
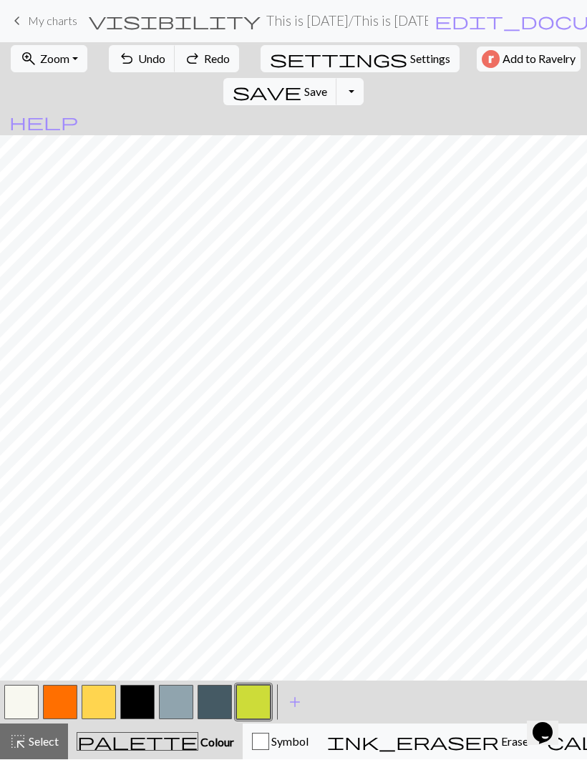
click at [138, 60] on span "Undo" at bounding box center [151, 59] width 27 height 14
click at [143, 65] on span "Undo" at bounding box center [151, 59] width 27 height 14
click at [143, 64] on span "Undo" at bounding box center [151, 59] width 27 height 14
click at [150, 64] on span "Undo" at bounding box center [151, 59] width 27 height 14
click at [157, 66] on button "undo Undo Undo" at bounding box center [142, 59] width 67 height 27
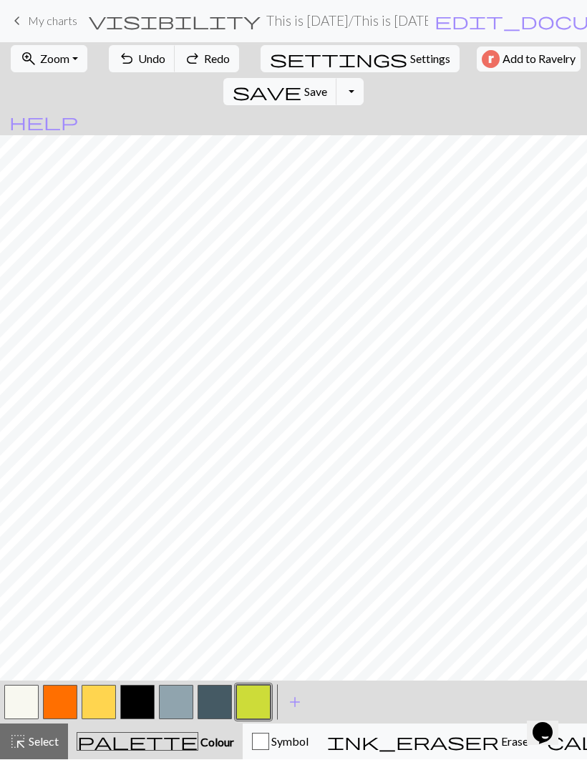
click at [156, 65] on span "Undo" at bounding box center [151, 59] width 27 height 14
click at [158, 58] on button "undo Undo Undo" at bounding box center [142, 59] width 67 height 27
click at [153, 56] on span "Undo" at bounding box center [151, 59] width 27 height 14
click at [152, 59] on span "Undo" at bounding box center [151, 59] width 27 height 14
click at [149, 57] on span "Undo" at bounding box center [151, 59] width 27 height 14
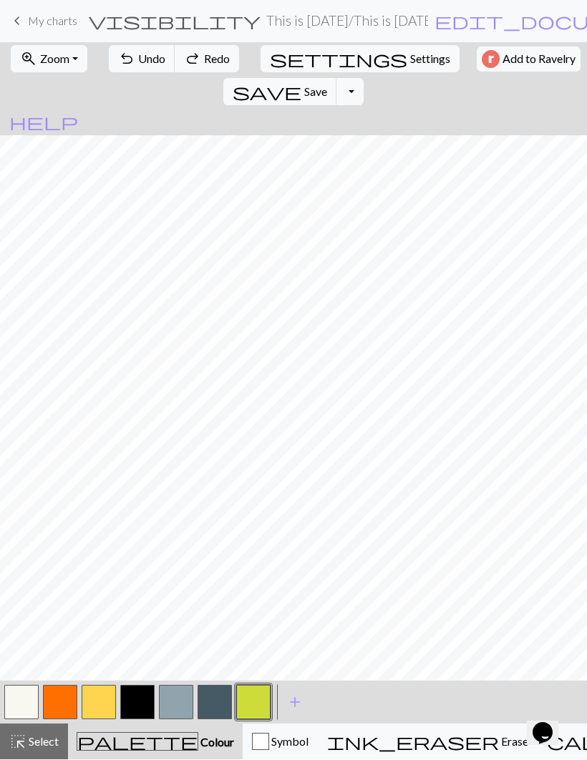
click at [149, 58] on span "Undo" at bounding box center [151, 59] width 27 height 14
click at [141, 62] on span "Undo" at bounding box center [151, 59] width 27 height 14
click at [142, 63] on span "Undo" at bounding box center [151, 59] width 27 height 14
click at [145, 62] on span "Undo" at bounding box center [151, 59] width 27 height 14
click at [327, 85] on span "Save" at bounding box center [315, 92] width 23 height 14
